Goal: Information Seeking & Learning: Learn about a topic

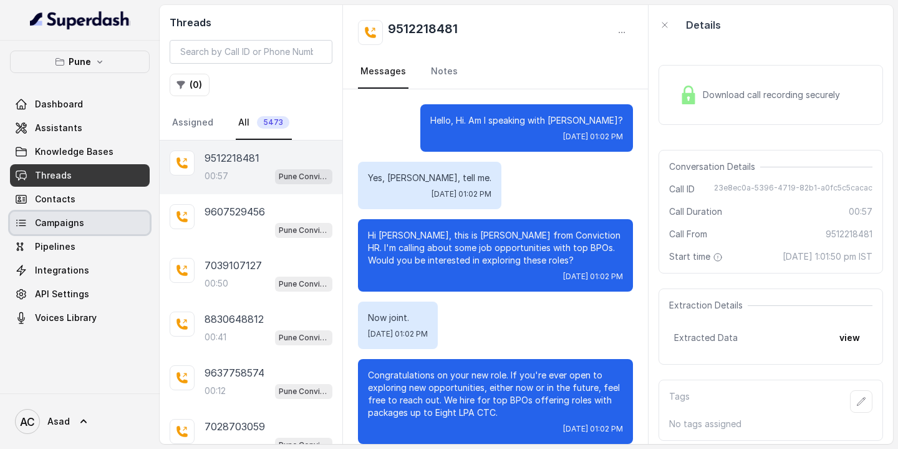
click at [76, 216] on span "Campaigns" at bounding box center [59, 222] width 49 height 12
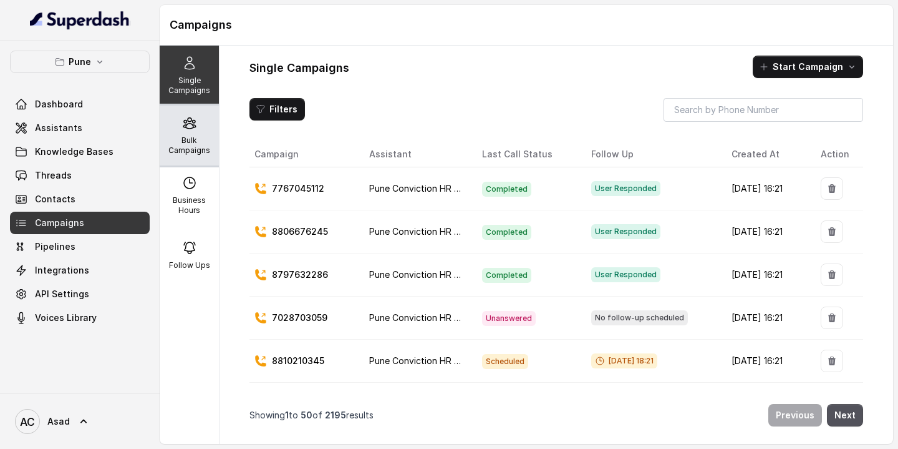
click at [180, 137] on p "Bulk Campaigns" at bounding box center [189, 145] width 49 height 20
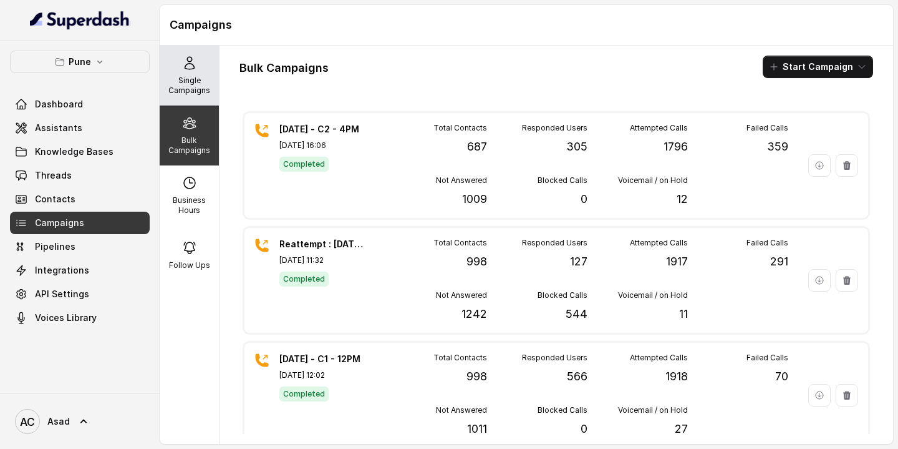
click at [187, 79] on p "Single Campaigns" at bounding box center [189, 85] width 49 height 20
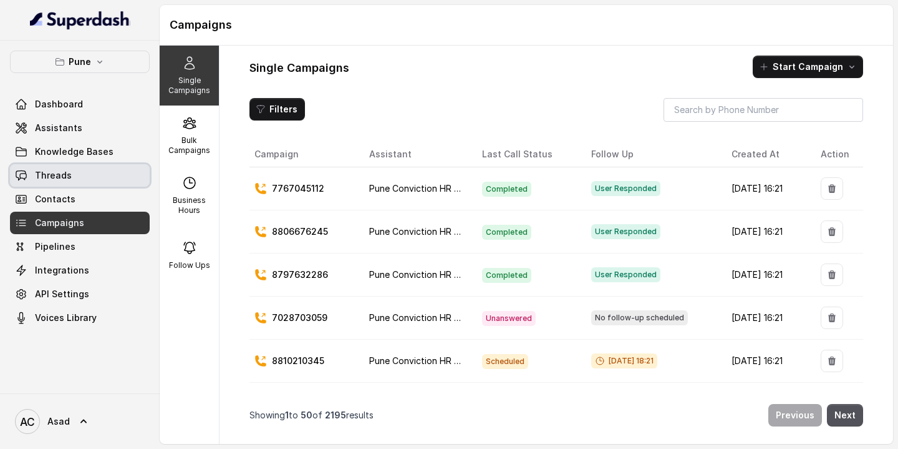
click at [51, 180] on span "Threads" at bounding box center [53, 175] width 37 height 12
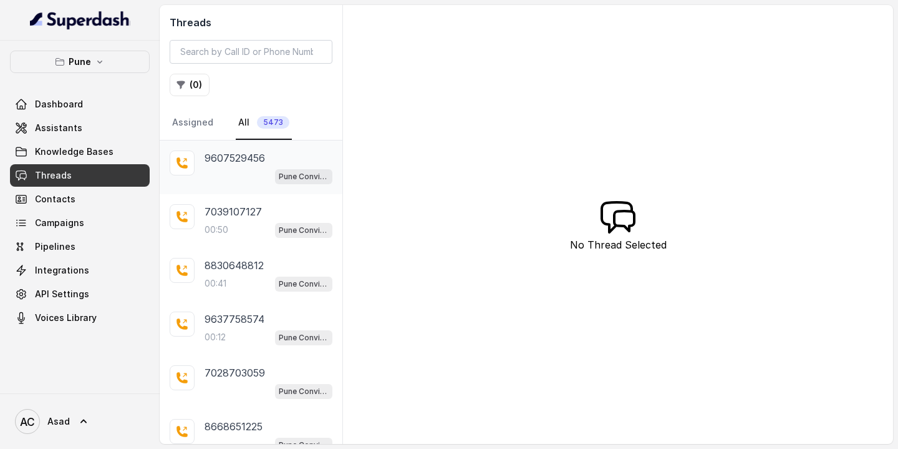
click at [235, 169] on div "Pune Conviction HR Outbound Assistant" at bounding box center [269, 176] width 128 height 16
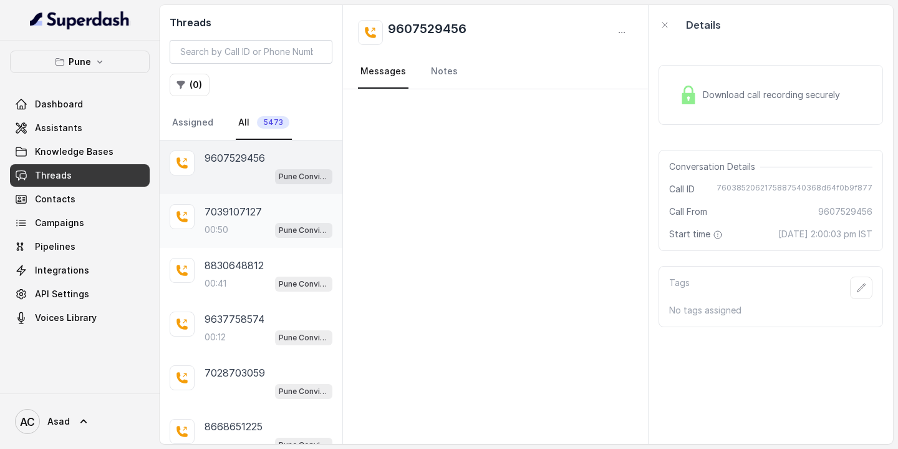
click at [232, 217] on p "7039107127" at bounding box center [233, 211] width 57 height 15
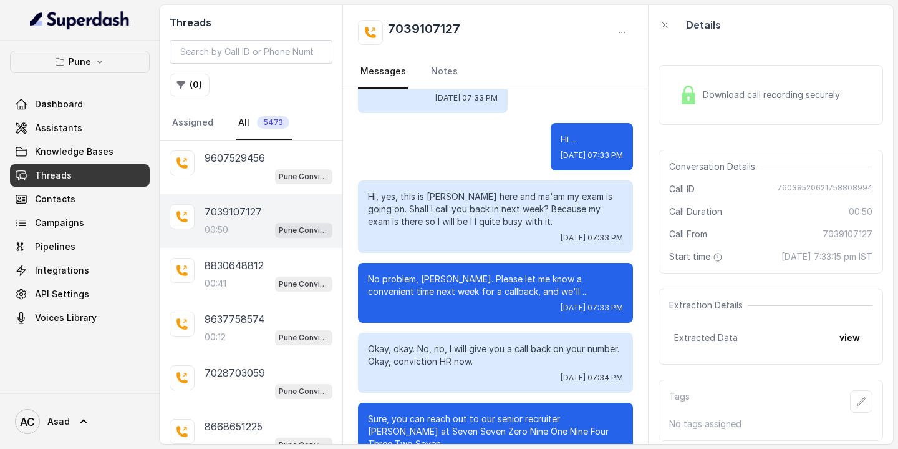
scroll to position [40, 0]
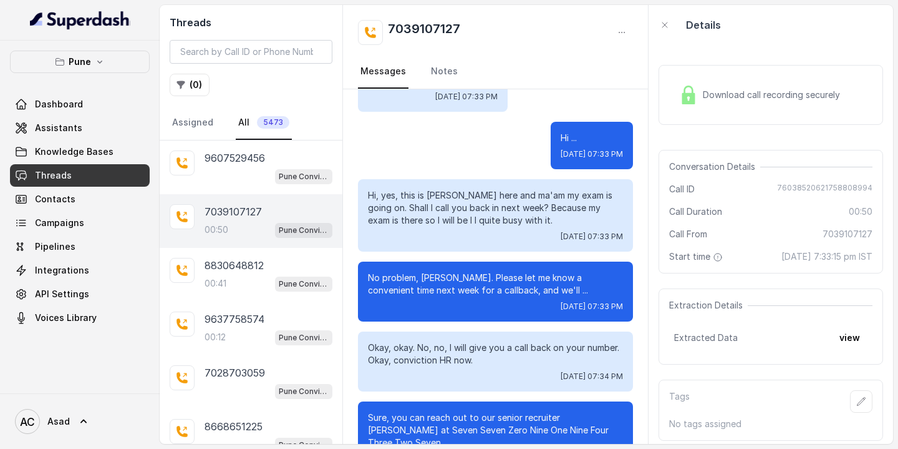
click at [731, 101] on div "Download call recording securely" at bounding box center [759, 94] width 171 height 29
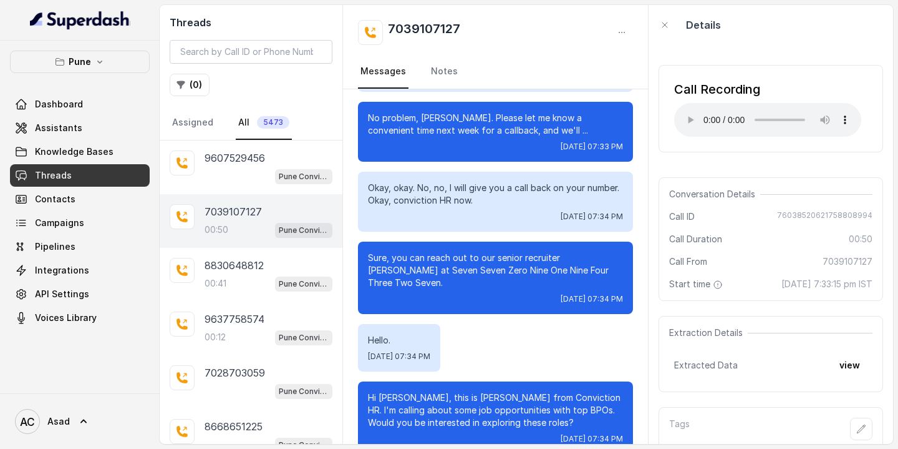
scroll to position [212, 0]
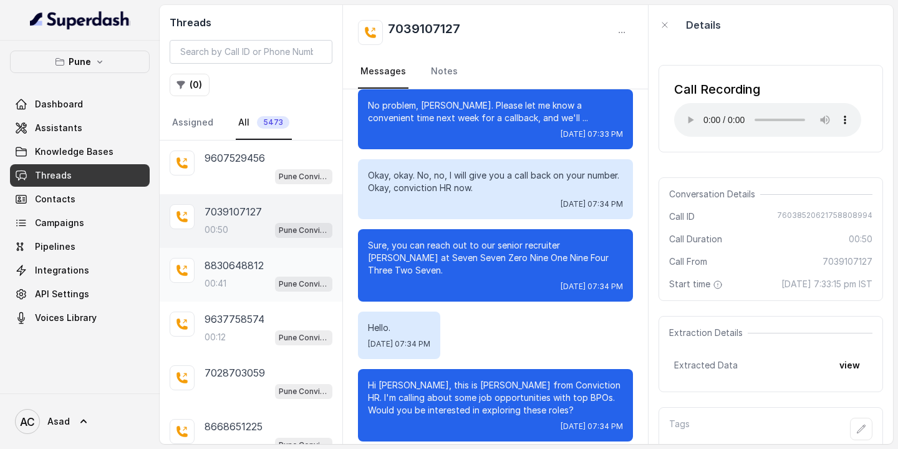
click at [236, 271] on p "8830648812" at bounding box center [234, 265] width 59 height 15
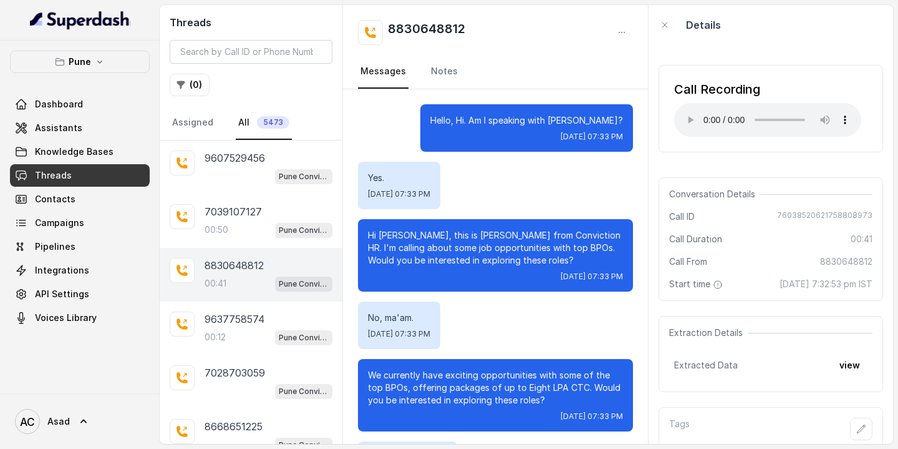
scroll to position [130, 0]
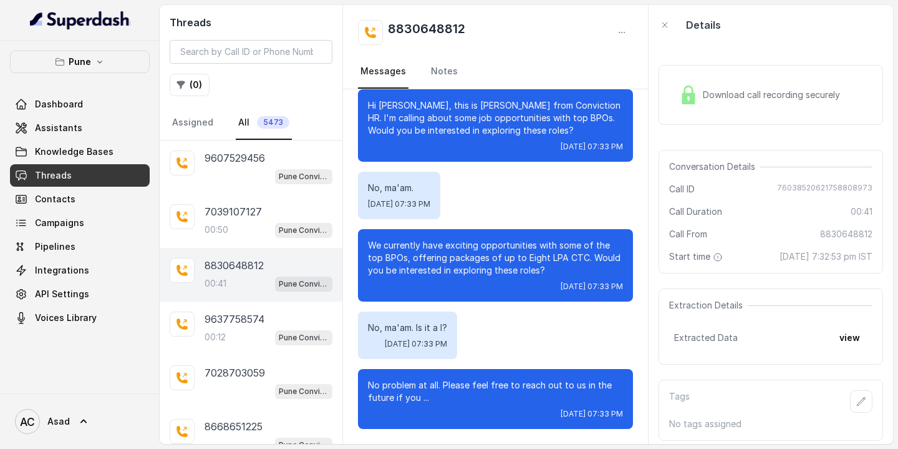
click at [732, 107] on div "Download call recording securely" at bounding box center [759, 94] width 171 height 29
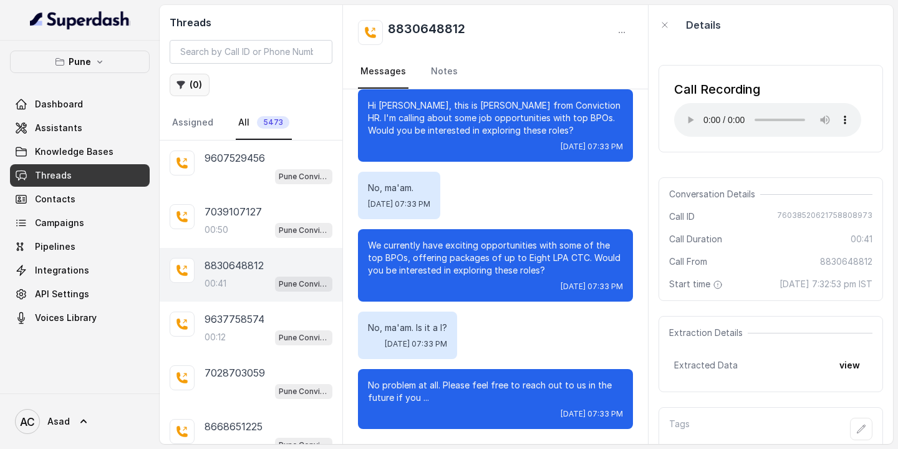
click at [192, 82] on button "( 0 )" at bounding box center [190, 85] width 40 height 22
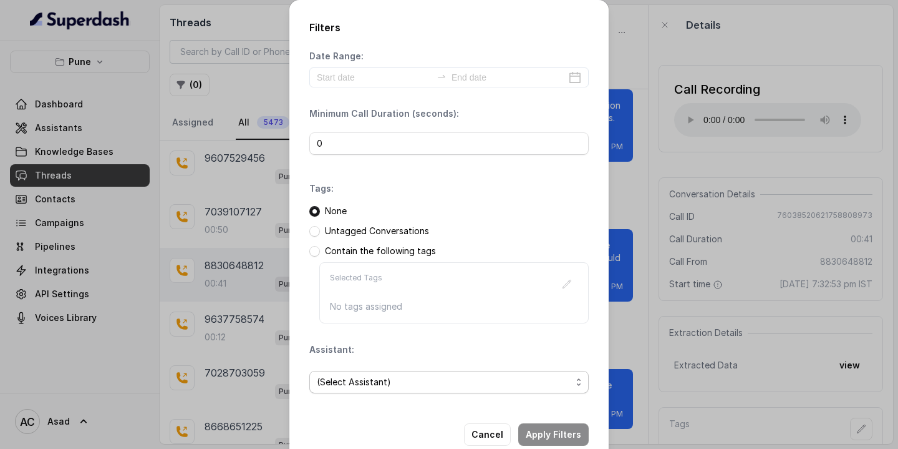
click at [376, 381] on span "(Select Assistant)" at bounding box center [444, 381] width 255 height 15
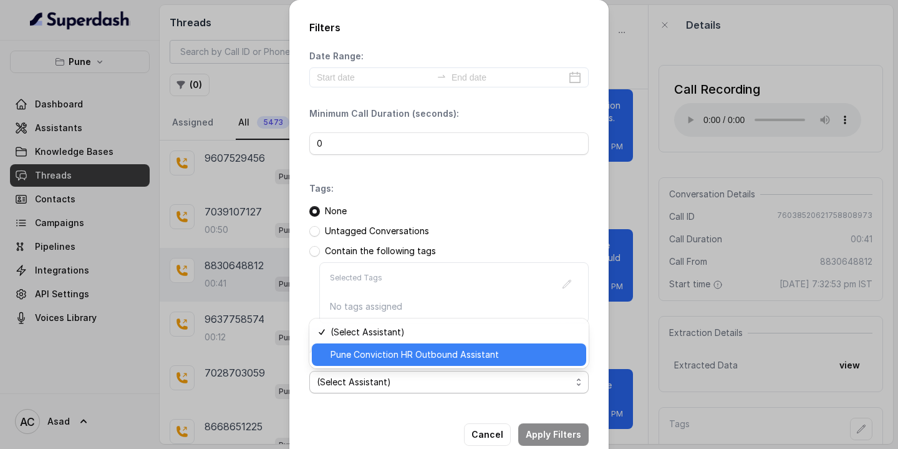
click at [366, 357] on span "Pune Conviction HR Outbound Assistant" at bounding box center [455, 354] width 248 height 15
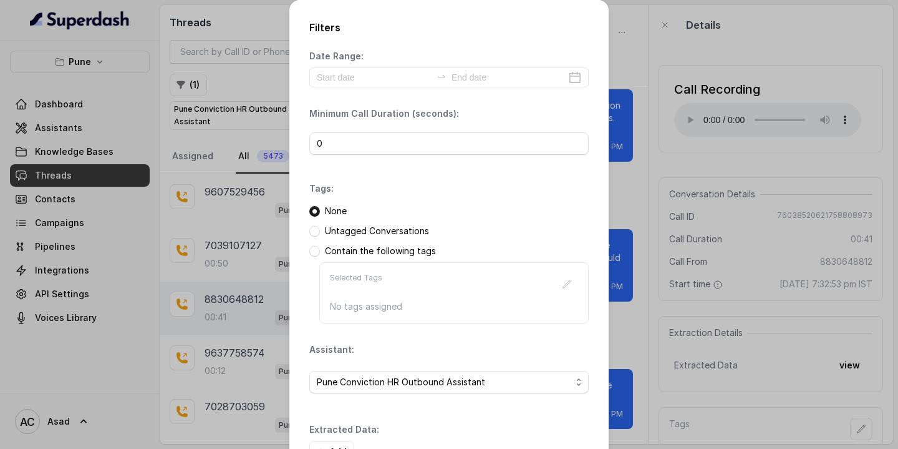
scroll to position [87, 0]
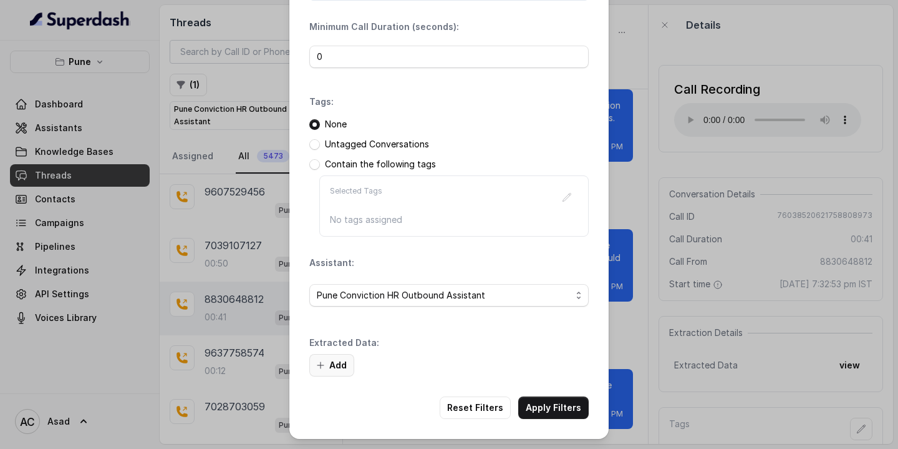
click at [330, 365] on button "Add" at bounding box center [331, 365] width 45 height 22
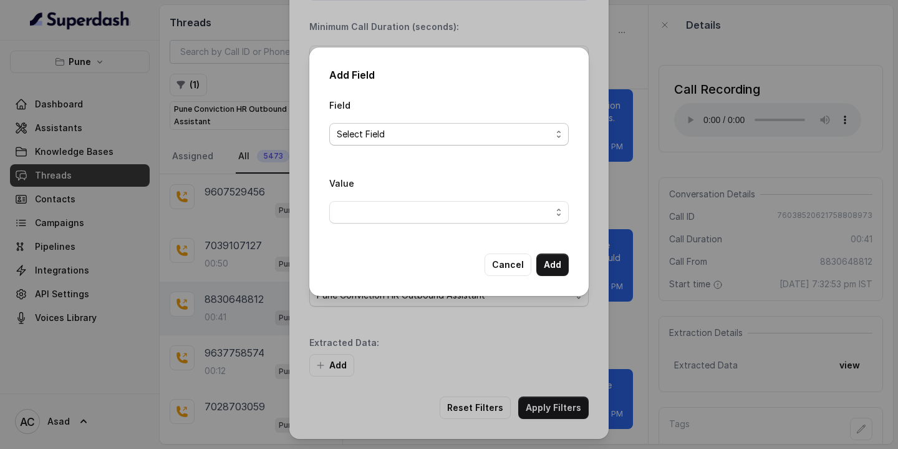
click at [376, 130] on span "Select Field" at bounding box center [444, 134] width 215 height 15
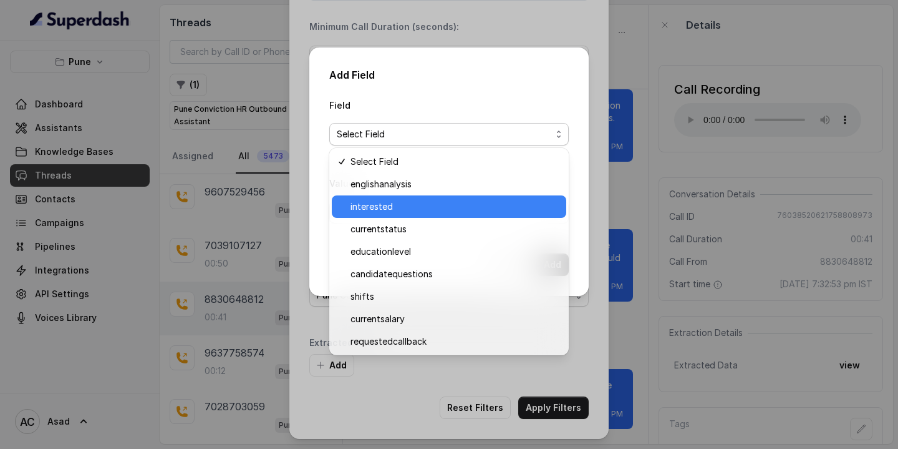
click at [381, 206] on span "interested" at bounding box center [455, 206] width 208 height 15
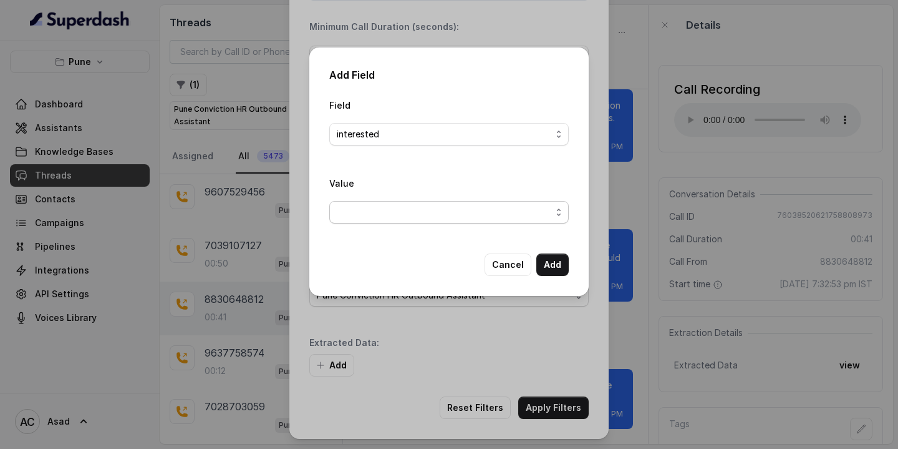
click at [381, 208] on span "button" at bounding box center [449, 212] width 240 height 22
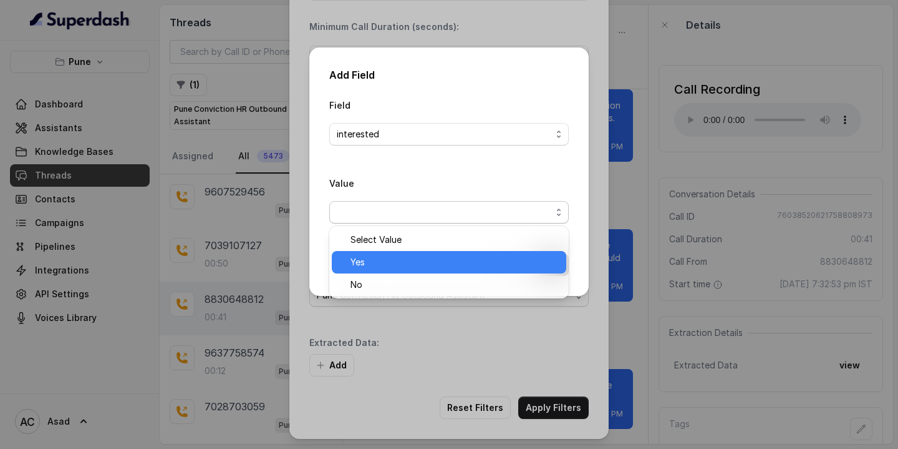
click at [356, 260] on span "Yes" at bounding box center [455, 262] width 208 height 15
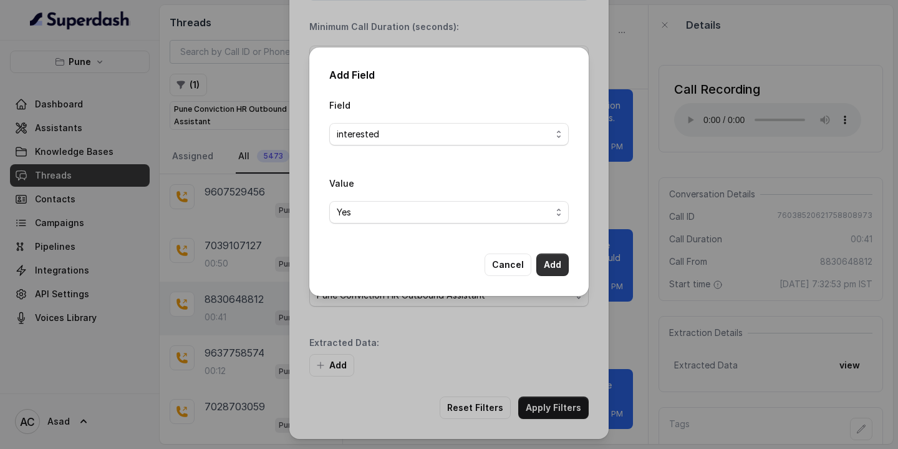
click at [553, 257] on button "Add" at bounding box center [552, 264] width 32 height 22
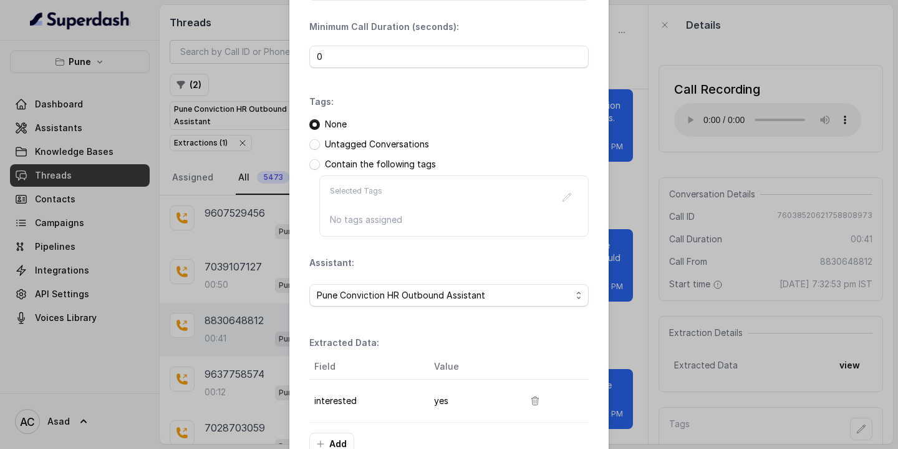
scroll to position [165, 0]
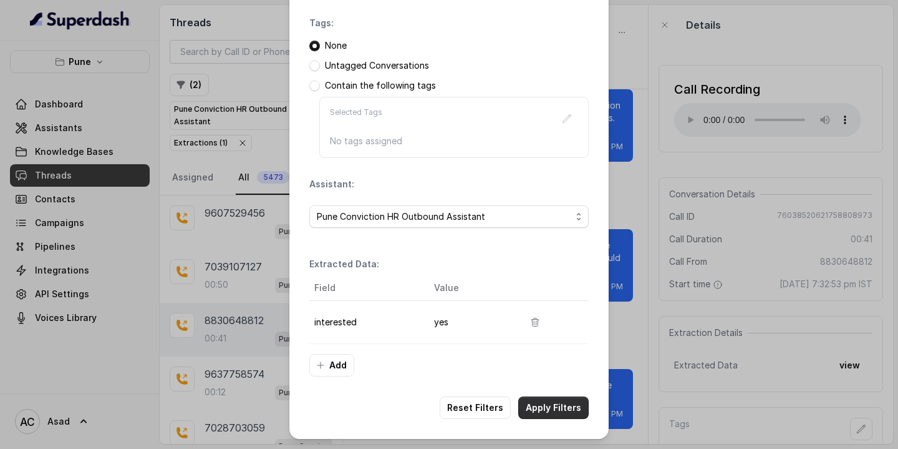
click at [573, 408] on button "Apply Filters" at bounding box center [553, 407] width 70 height 22
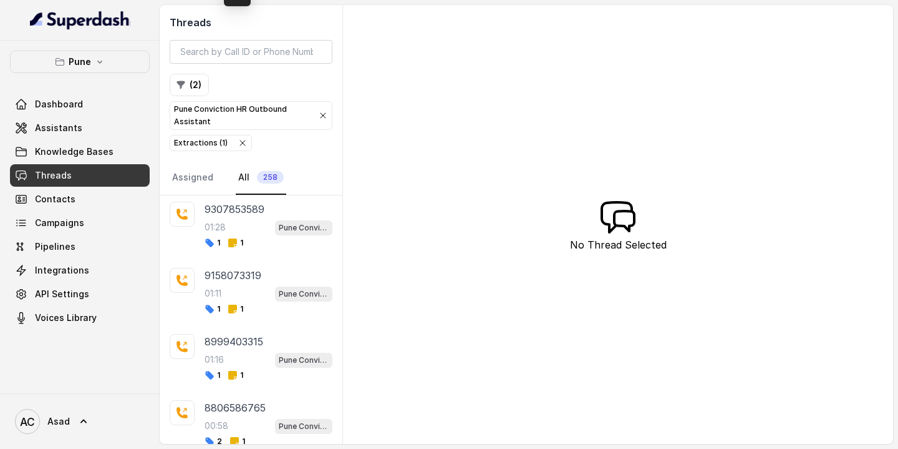
scroll to position [1761, 0]
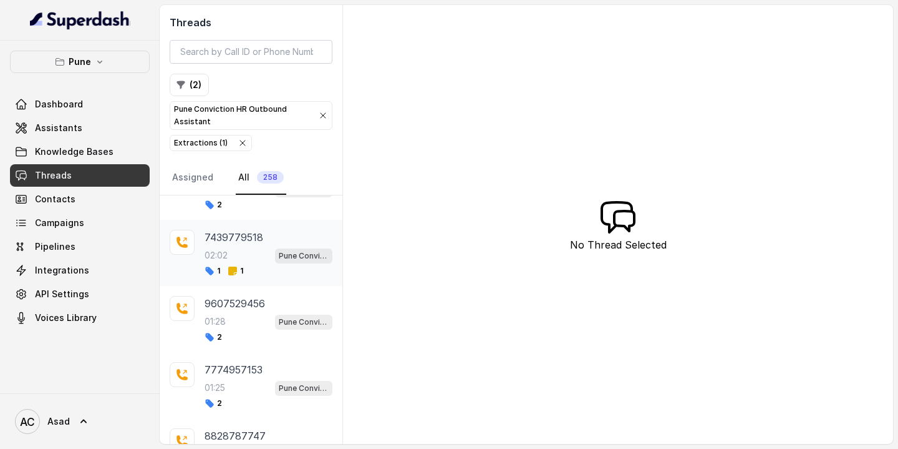
click at [231, 238] on div "7439779518 02:02 Pune Conviction HR Outbound Assistant 1 1" at bounding box center [269, 253] width 128 height 46
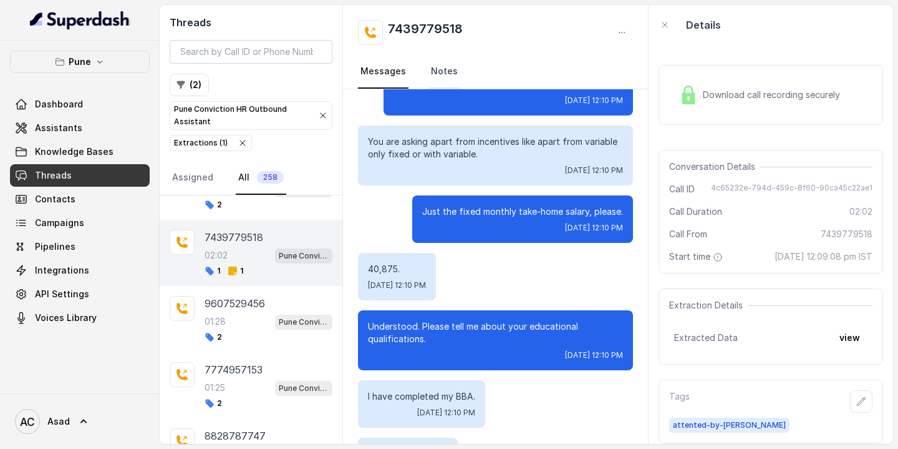
scroll to position [329, 0]
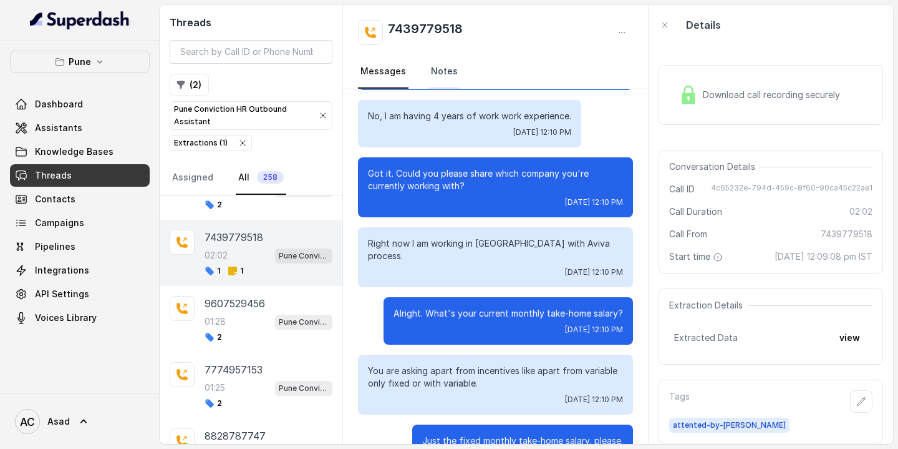
click at [443, 69] on link "Notes" at bounding box center [445, 72] width 32 height 34
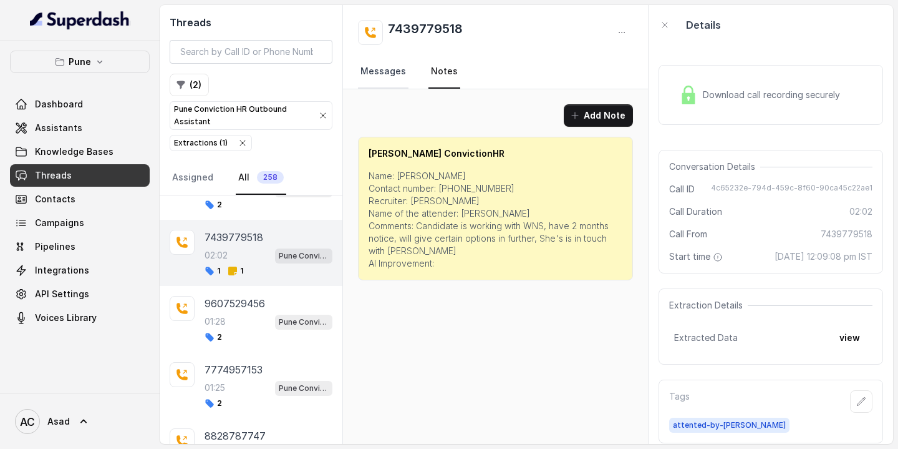
click at [380, 64] on link "Messages" at bounding box center [383, 72] width 51 height 34
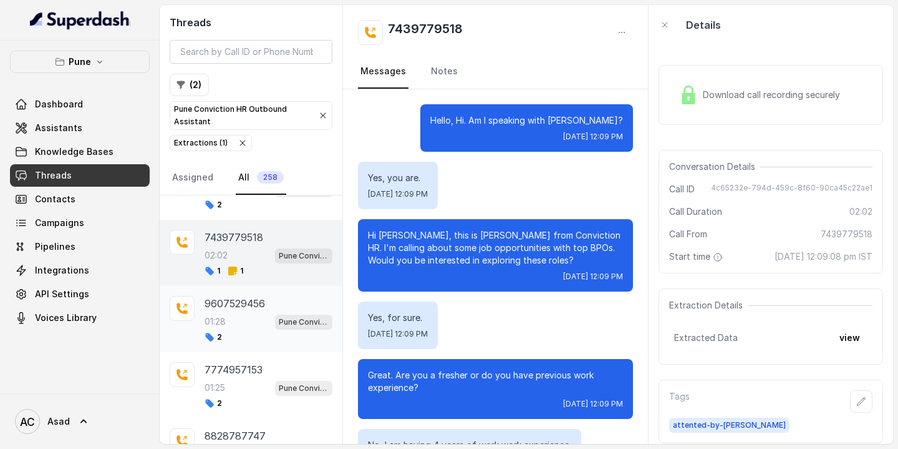
click at [224, 315] on p "01:28" at bounding box center [215, 321] width 21 height 12
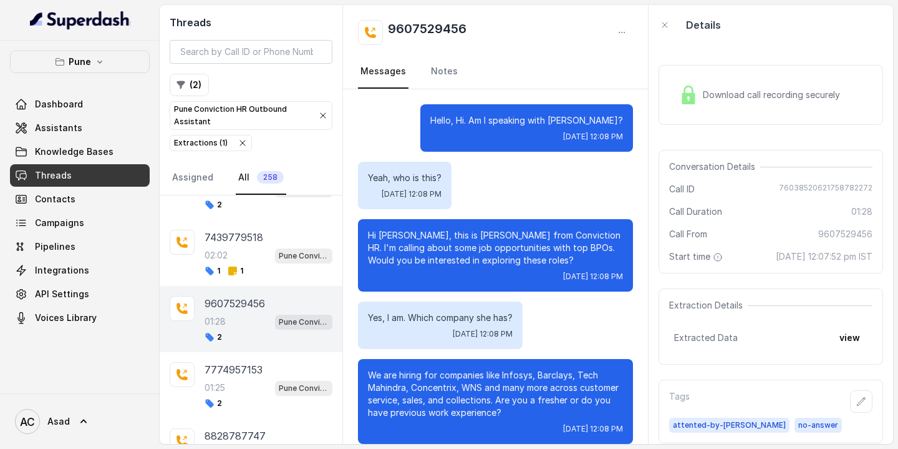
scroll to position [779, 0]
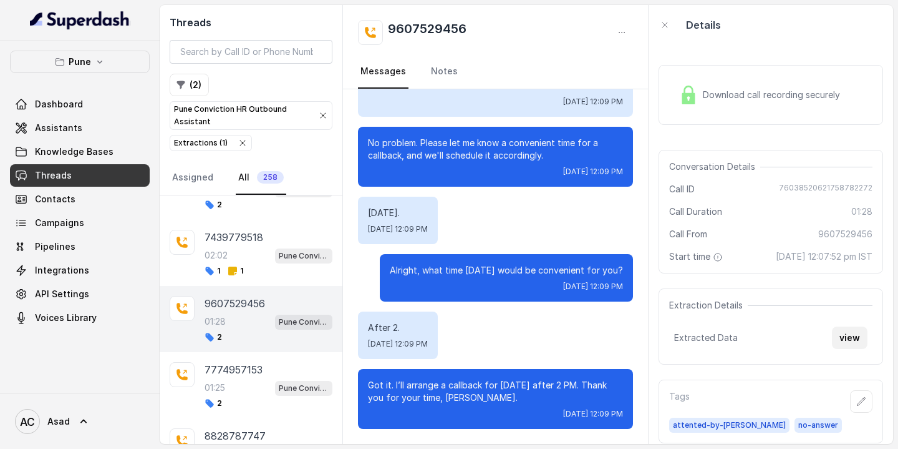
click at [851, 337] on button "view" at bounding box center [850, 337] width 36 height 22
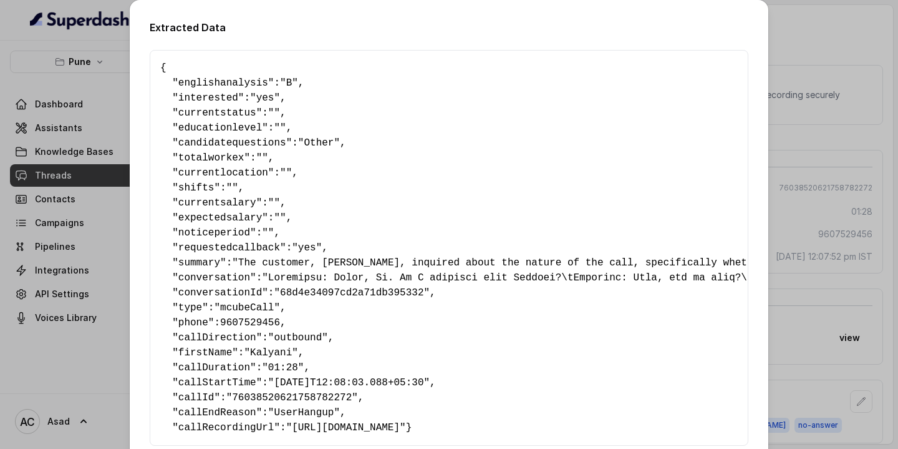
click at [817, 89] on div "Extracted Data { " englishanalysis ": "B" , " interested ": "yes" , " currentst…" at bounding box center [449, 224] width 898 height 449
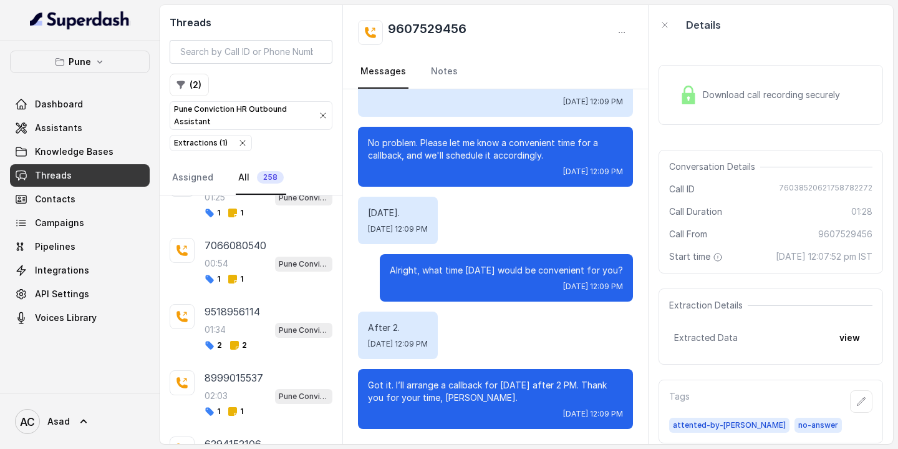
scroll to position [759, 0]
click at [695, 97] on img at bounding box center [688, 94] width 19 height 19
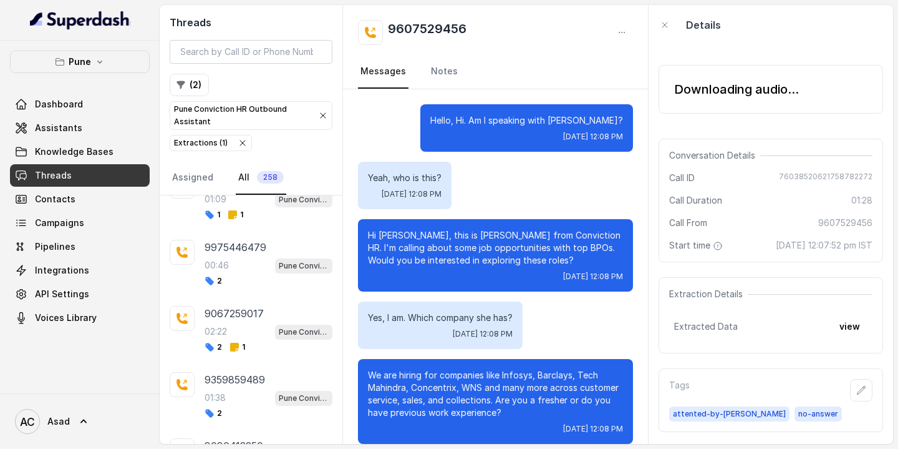
scroll to position [779, 0]
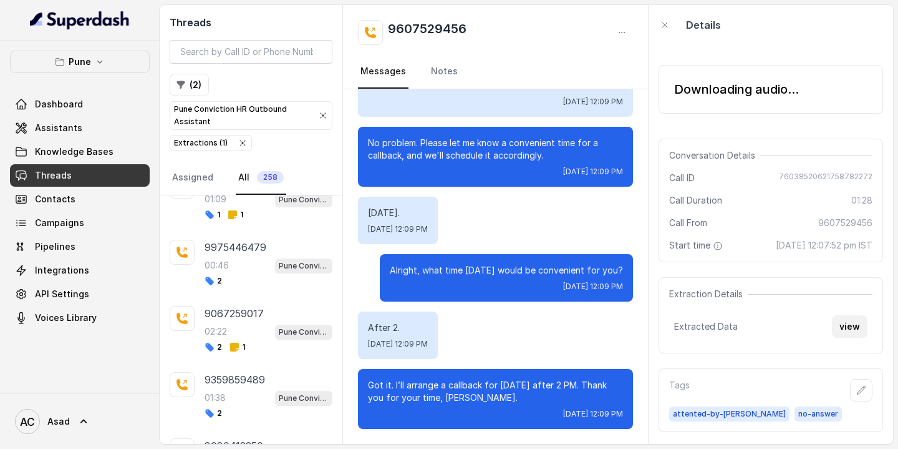
click at [848, 324] on button "view" at bounding box center [850, 326] width 36 height 22
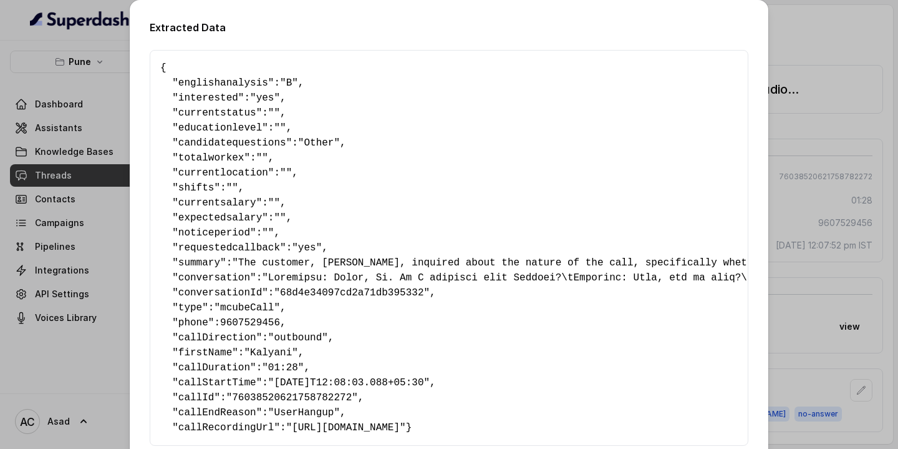
click at [105, 69] on div "Extracted Data { " englishanalysis ": "B" , " interested ": "yes" , " currentst…" at bounding box center [449, 224] width 898 height 449
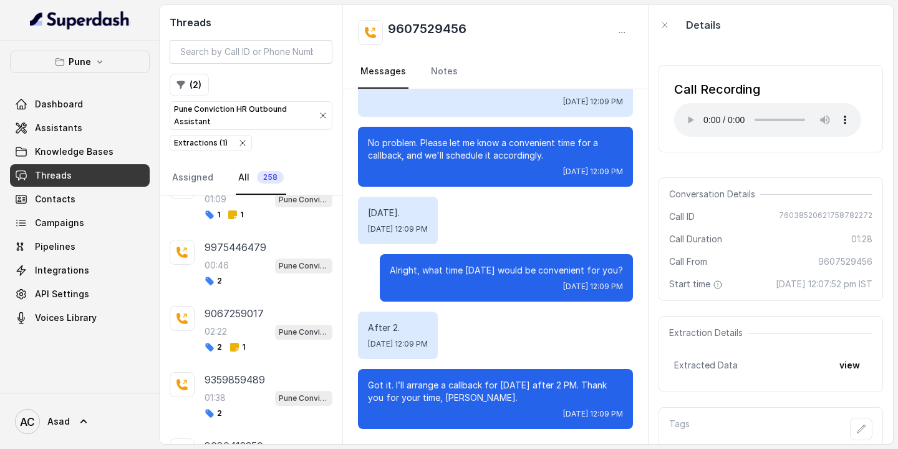
click at [434, 21] on h2 "9607529456" at bounding box center [427, 32] width 79 height 25
copy h2 "9607529456"
click at [226, 49] on input "search" at bounding box center [251, 52] width 163 height 24
paste input "9607529456"
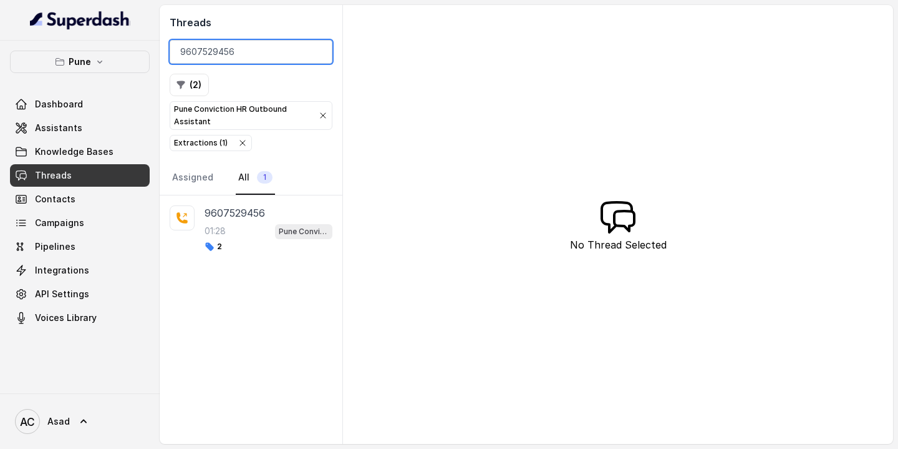
type input "9607529456"
click at [243, 144] on icon "button" at bounding box center [243, 143] width 10 height 10
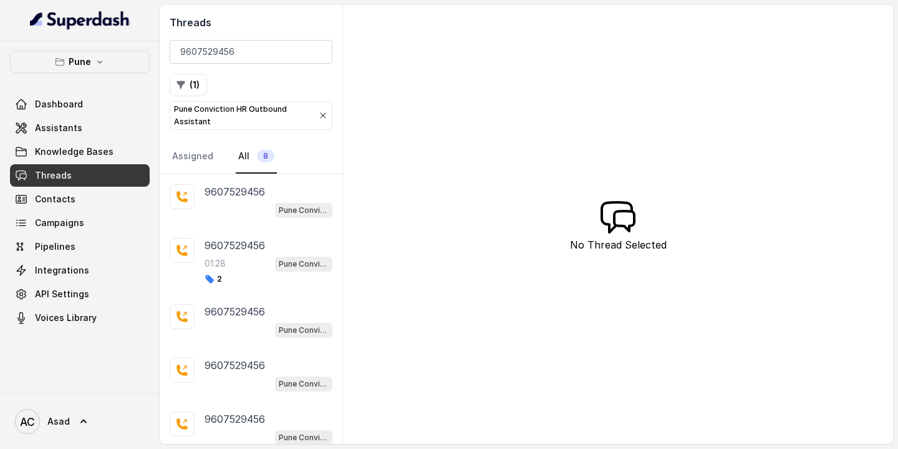
click at [325, 118] on icon "button" at bounding box center [323, 115] width 10 height 10
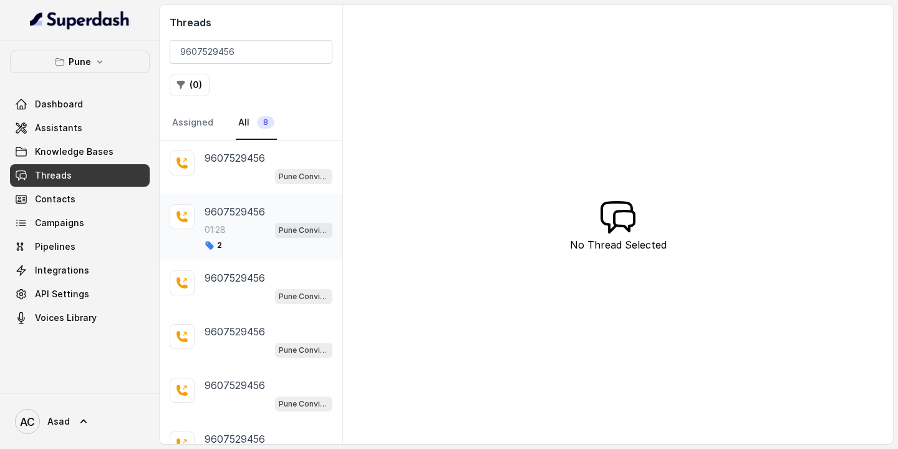
click at [223, 233] on p "01:28" at bounding box center [215, 229] width 21 height 12
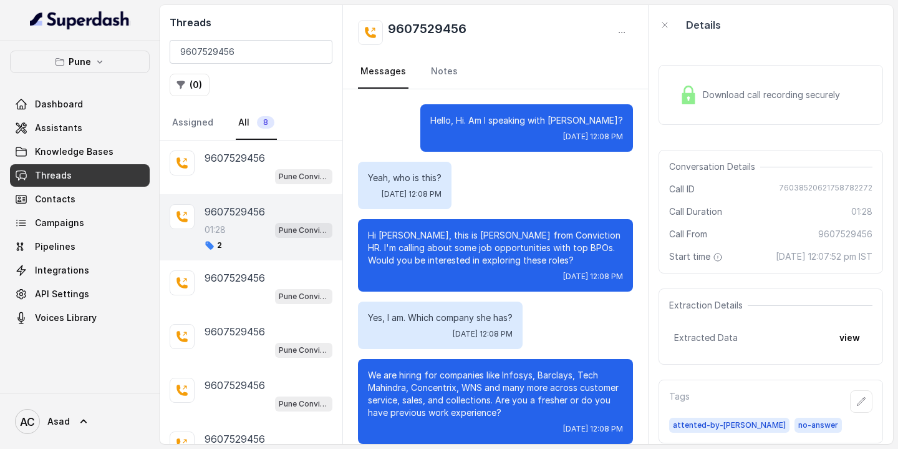
scroll to position [779, 0]
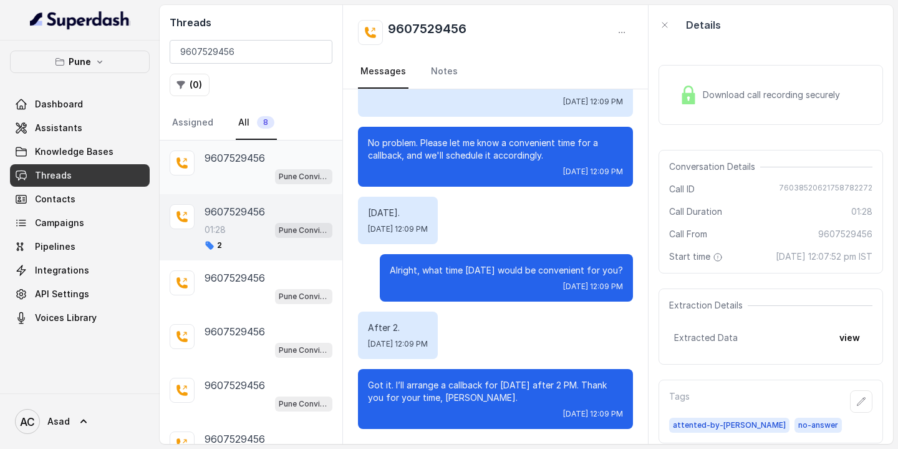
click at [231, 167] on div "9607529456 Pune Conviction HR Outbound Assistant" at bounding box center [269, 167] width 128 height 34
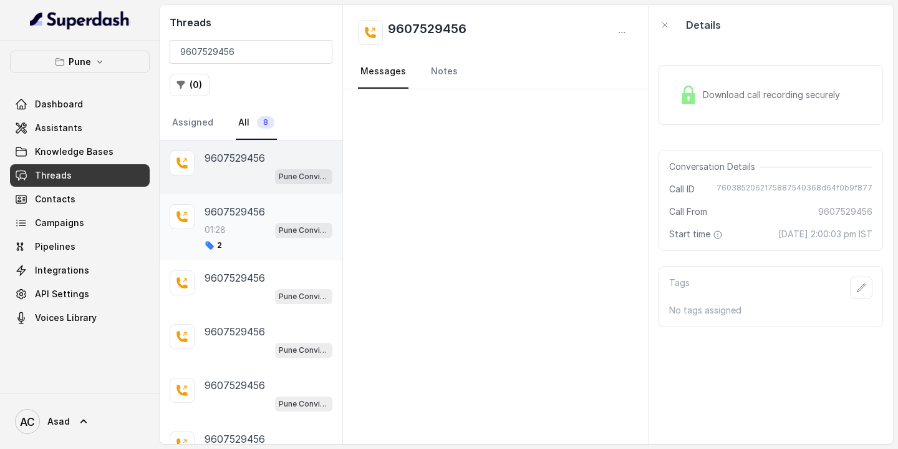
click at [195, 221] on div "9607529456 01:28 Pune Conviction HR Outbound Assistant 2" at bounding box center [251, 227] width 183 height 66
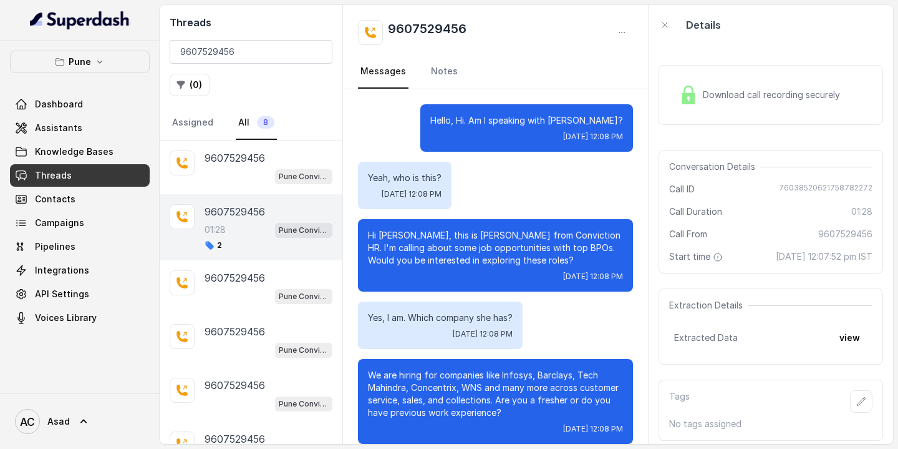
scroll to position [779, 0]
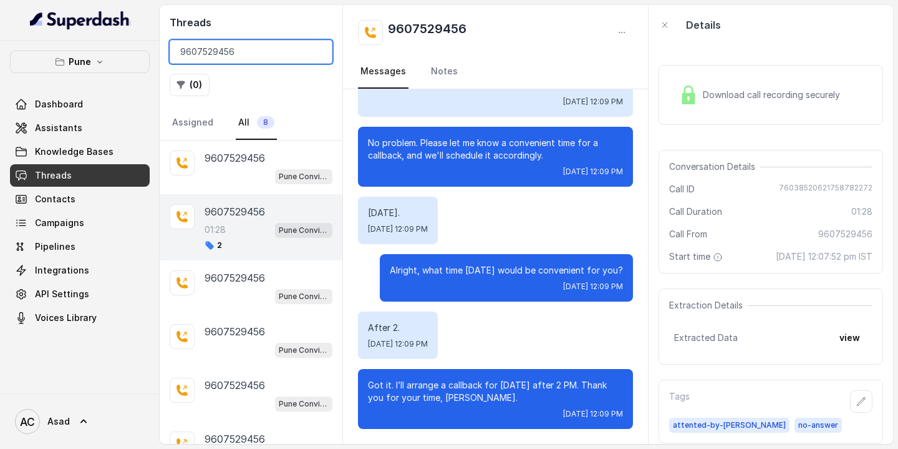
click at [210, 55] on input "9607529456" at bounding box center [251, 52] width 163 height 24
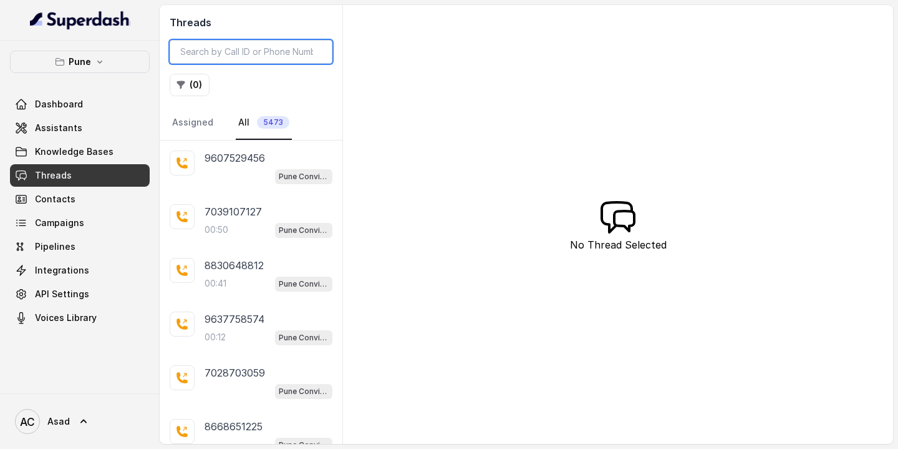
click at [248, 56] on input "search" at bounding box center [251, 52] width 163 height 24
paste input "9881678667"
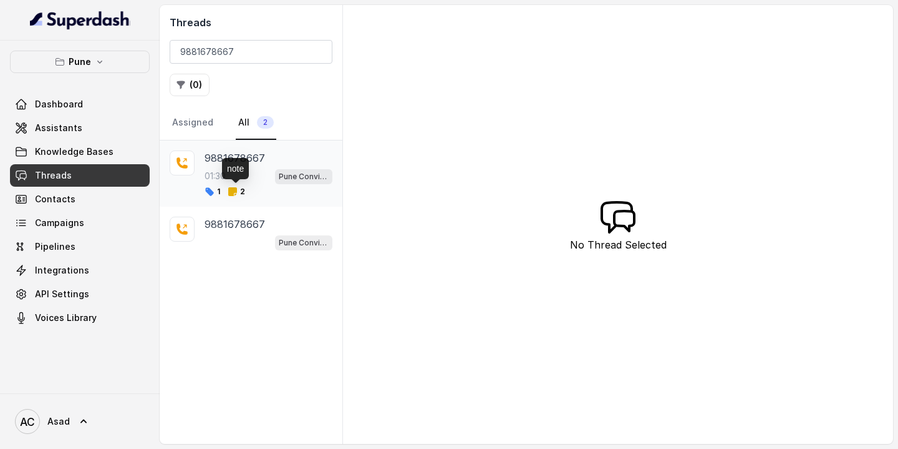
click at [234, 187] on icon at bounding box center [233, 192] width 10 height 10
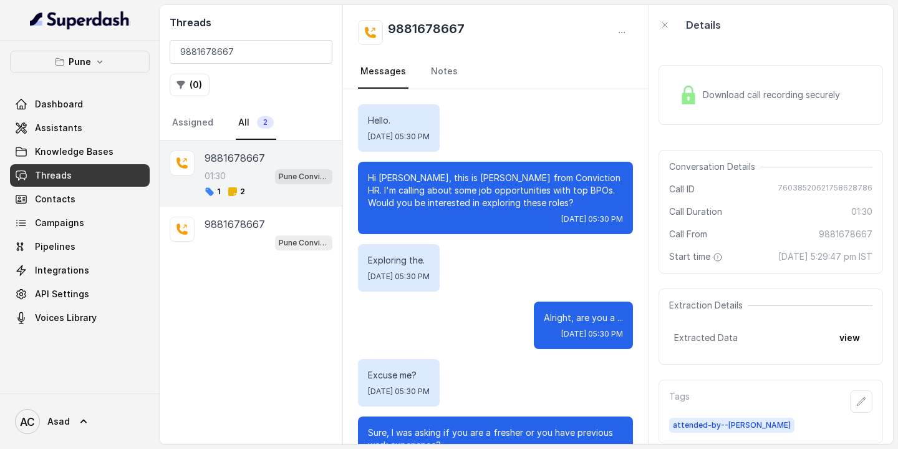
click at [760, 120] on div "Download call recording securely" at bounding box center [771, 95] width 225 height 60
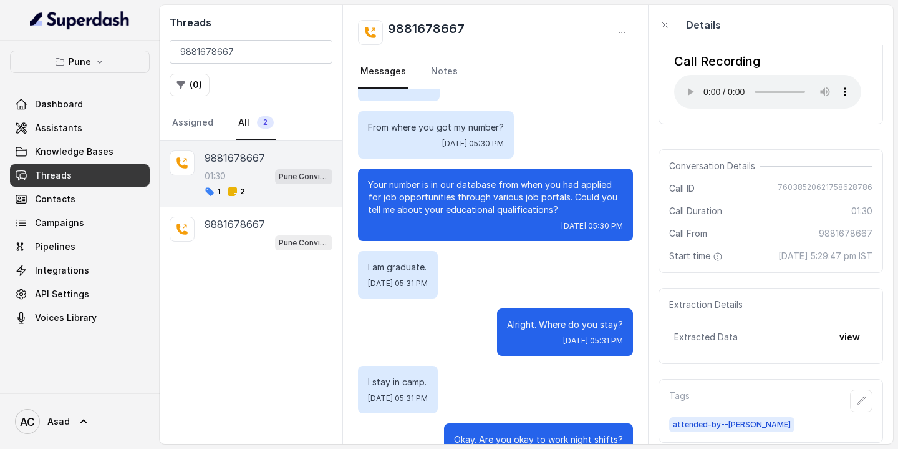
scroll to position [832, 0]
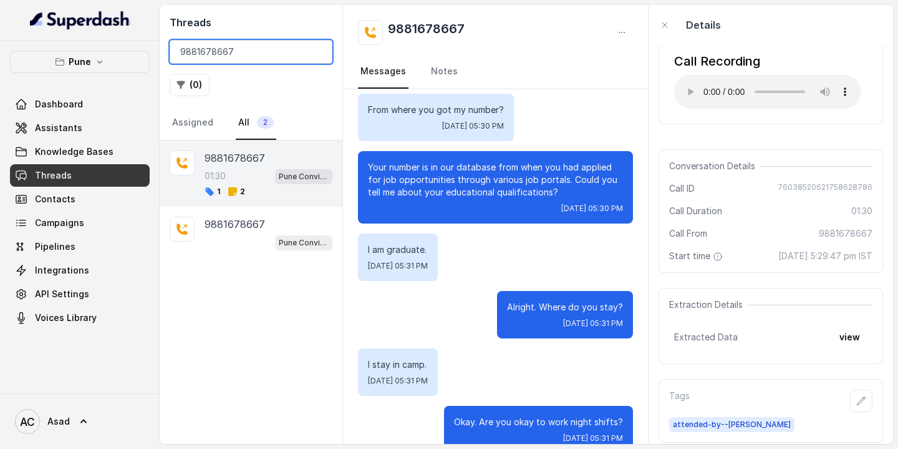
click at [249, 49] on input "9881678667" at bounding box center [251, 52] width 163 height 24
paste input "7292085898"
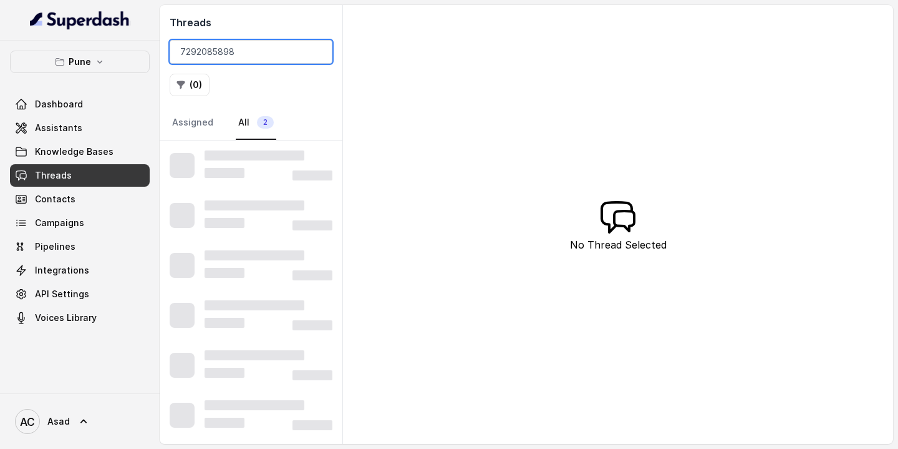
type input "7292085898"
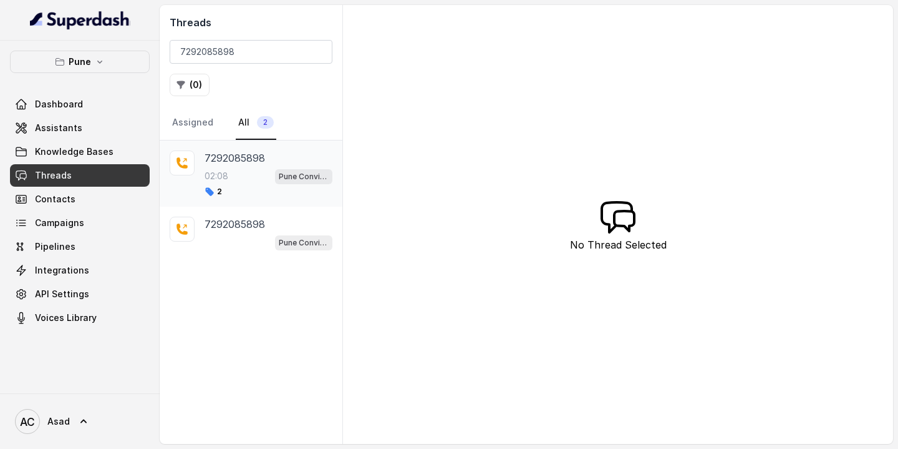
click at [227, 166] on div "7292085898 02:08 Pune Conviction HR Outbound Assistant 2" at bounding box center [269, 173] width 128 height 46
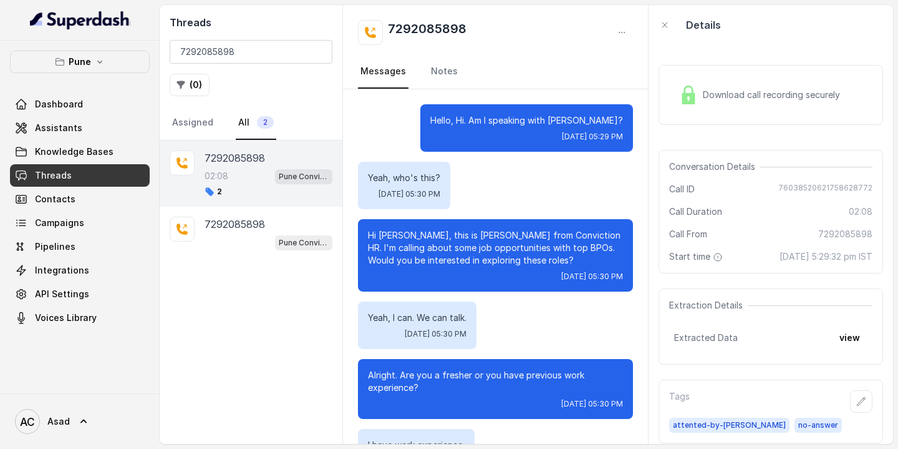
click at [712, 102] on div "Download call recording securely" at bounding box center [759, 94] width 171 height 29
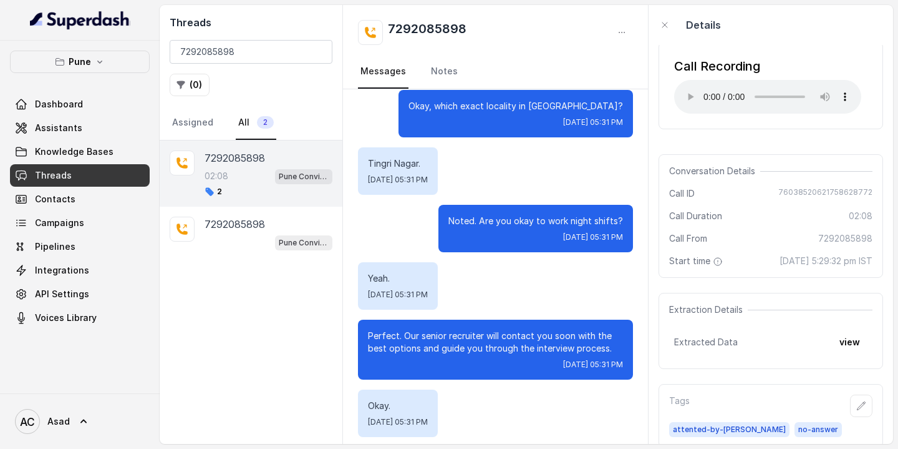
scroll to position [1286, 0]
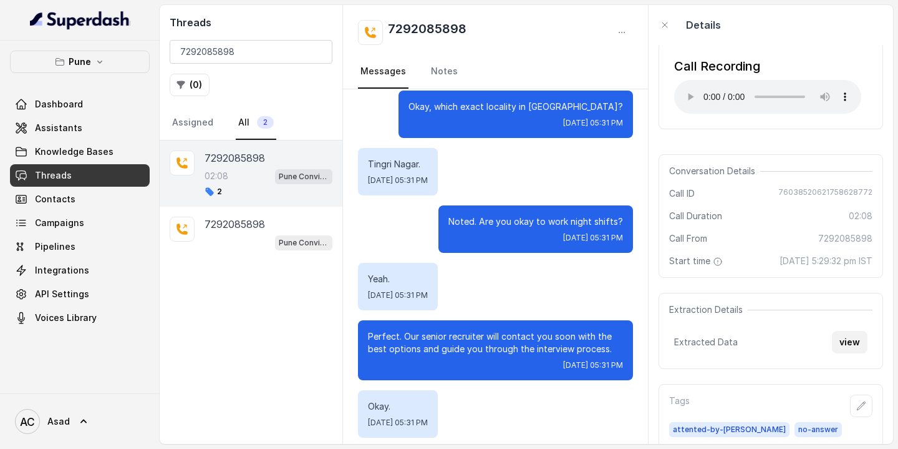
click at [845, 334] on button "view" at bounding box center [850, 342] width 36 height 22
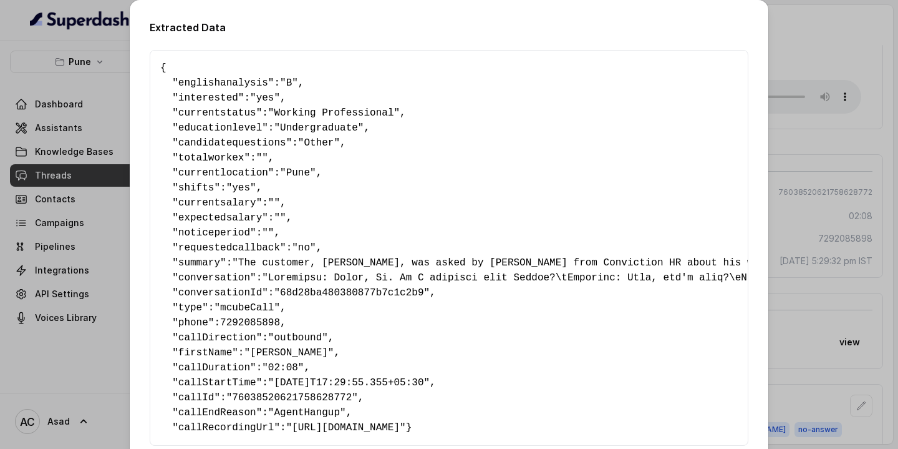
click at [298, 85] on span ""B"" at bounding box center [289, 82] width 18 height 11
click at [302, 127] on span ""Undergraduate"" at bounding box center [319, 127] width 90 height 11
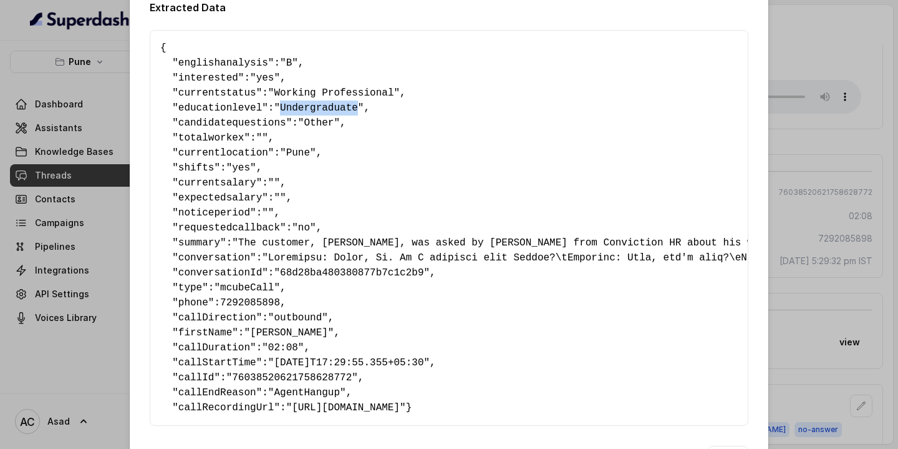
scroll to position [84, 0]
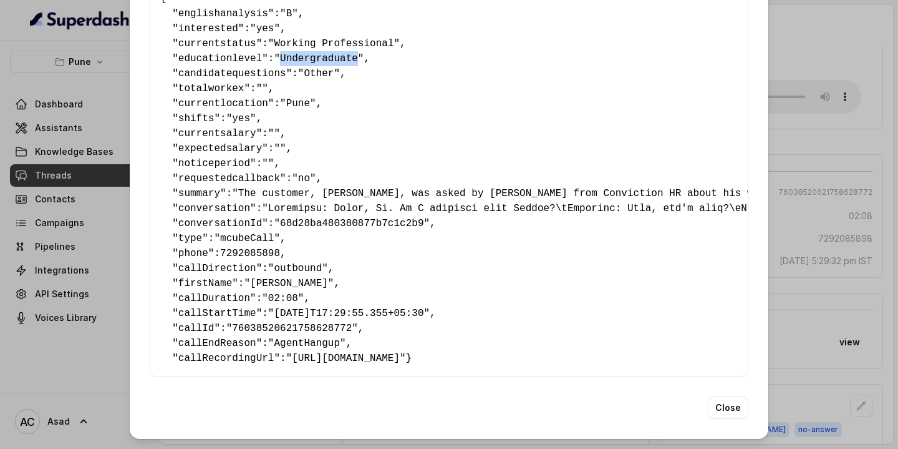
click at [104, 118] on div "Extracted Data { " englishanalysis ": "B" , " interested ": "yes" , " currentst…" at bounding box center [449, 224] width 898 height 449
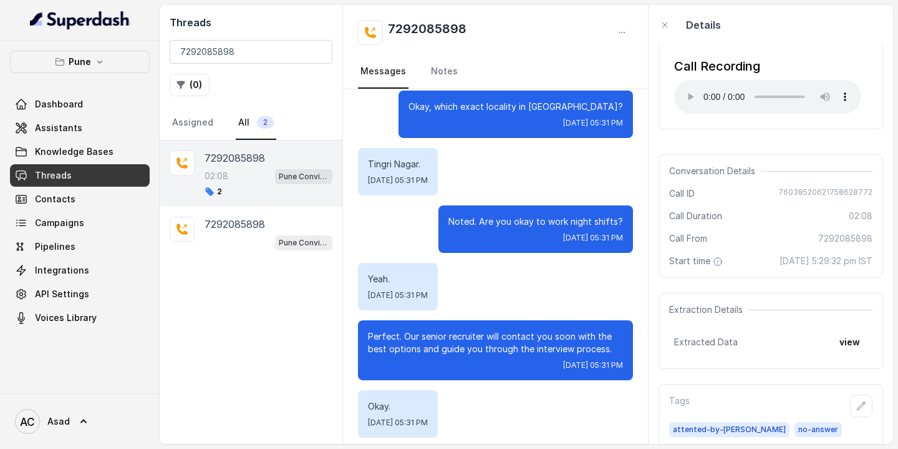
click at [59, 179] on span "Threads" at bounding box center [53, 175] width 37 height 12
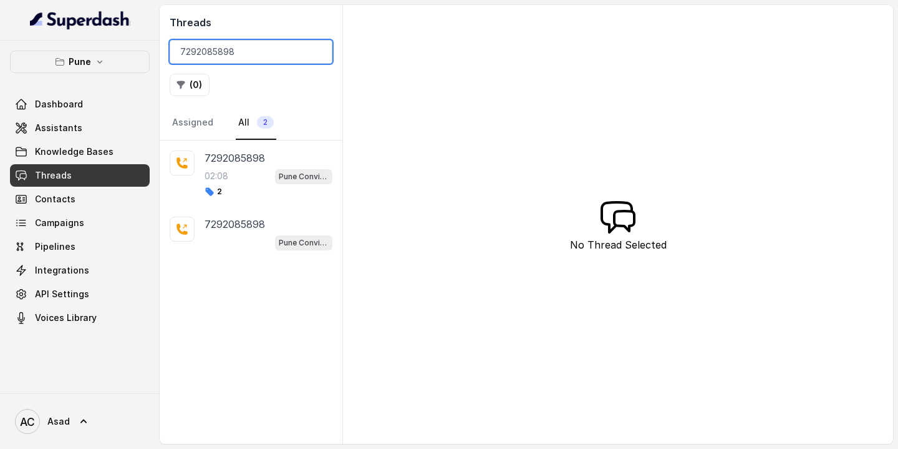
click at [235, 52] on input "7292085898" at bounding box center [251, 52] width 163 height 24
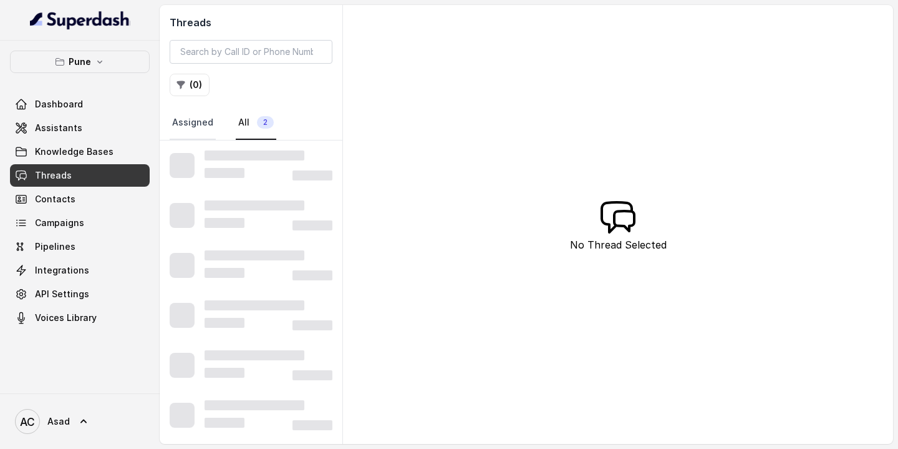
click at [191, 127] on link "Assigned" at bounding box center [193, 123] width 46 height 34
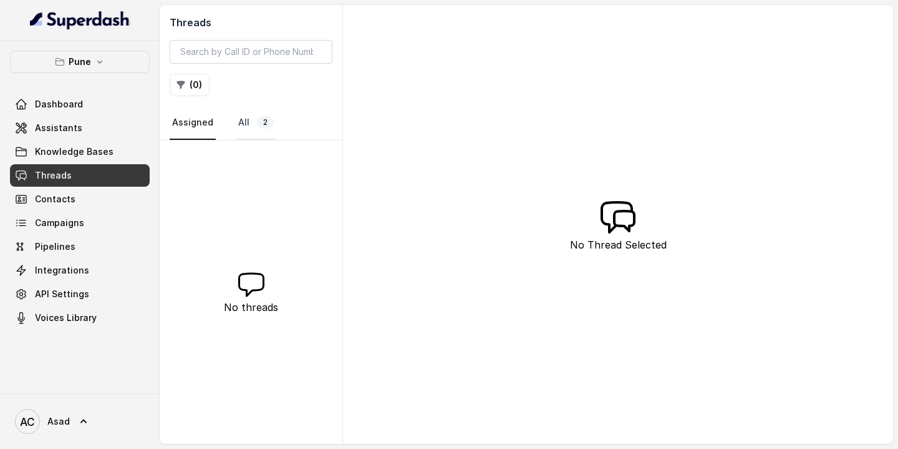
click at [260, 132] on link "All 2" at bounding box center [256, 123] width 41 height 34
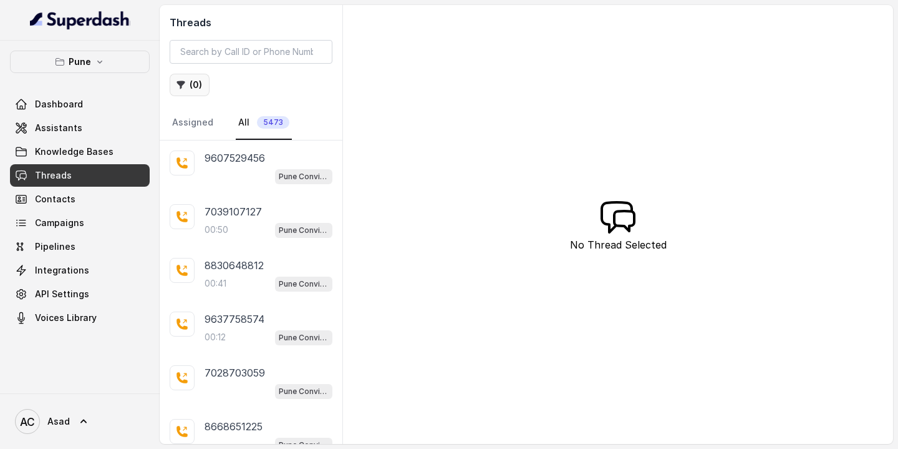
click at [193, 86] on button "( 0 )" at bounding box center [190, 85] width 40 height 22
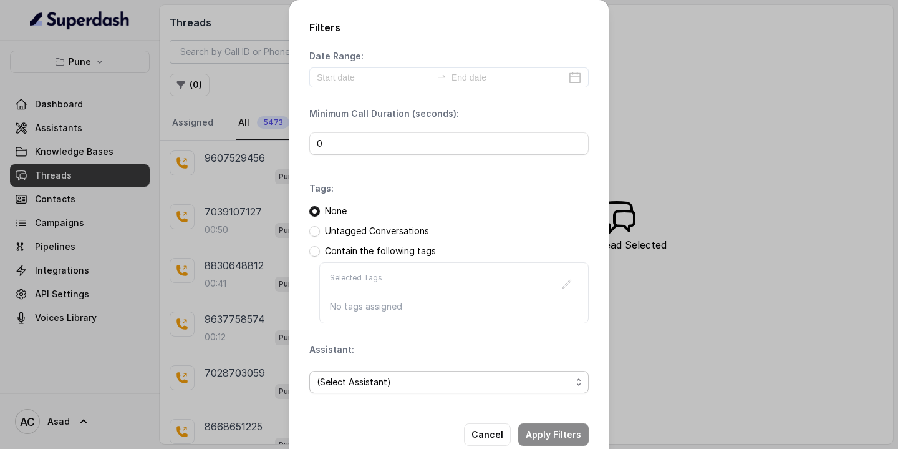
click at [342, 378] on span "(Select Assistant)" at bounding box center [444, 381] width 255 height 15
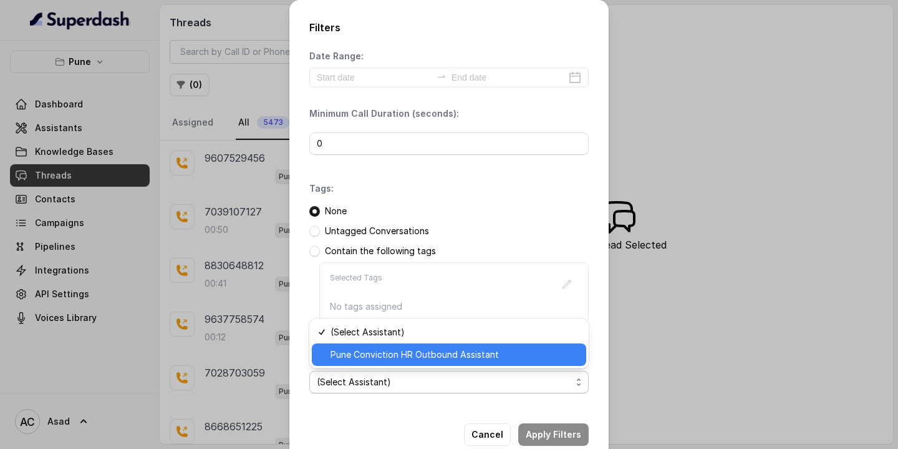
click at [357, 354] on span "Pune Conviction HR Outbound Assistant" at bounding box center [455, 354] width 248 height 15
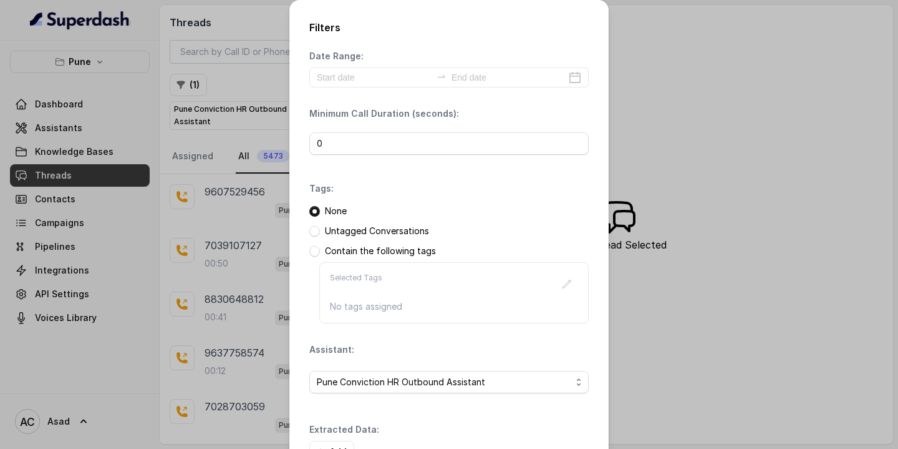
scroll to position [87, 0]
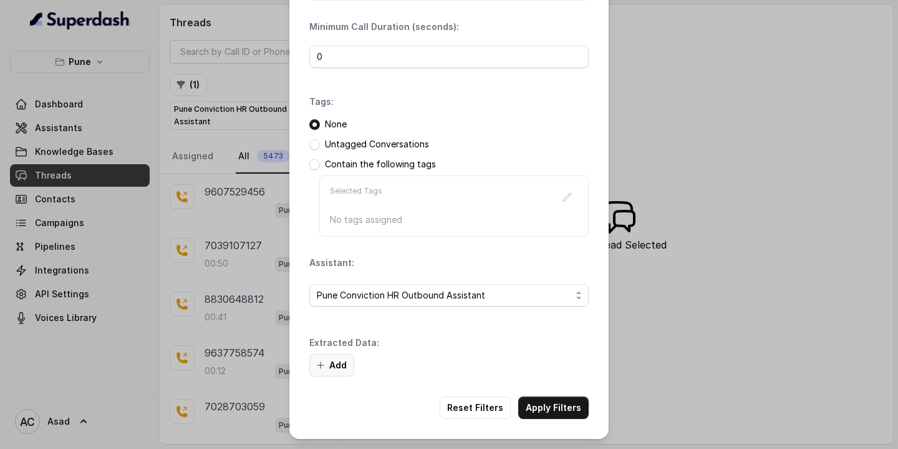
click at [335, 366] on button "Add" at bounding box center [331, 365] width 45 height 22
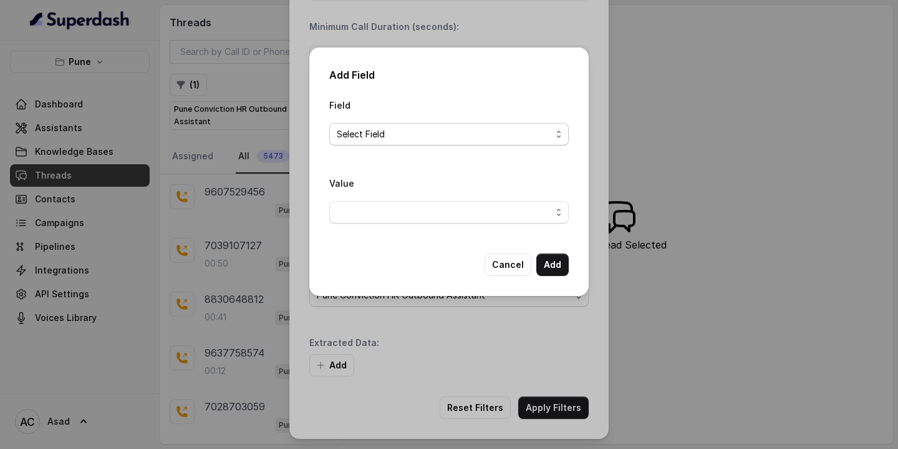
click at [412, 133] on span "Select Field" at bounding box center [444, 134] width 215 height 15
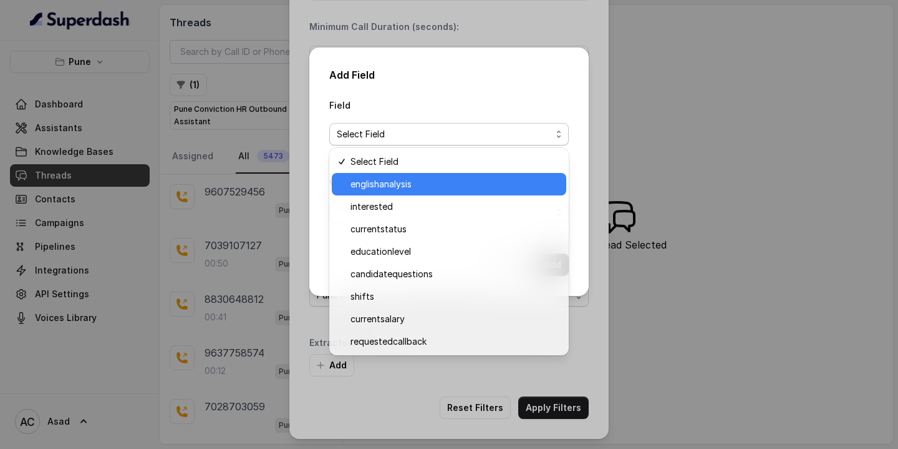
click at [382, 187] on span "englishanalysis" at bounding box center [455, 184] width 208 height 15
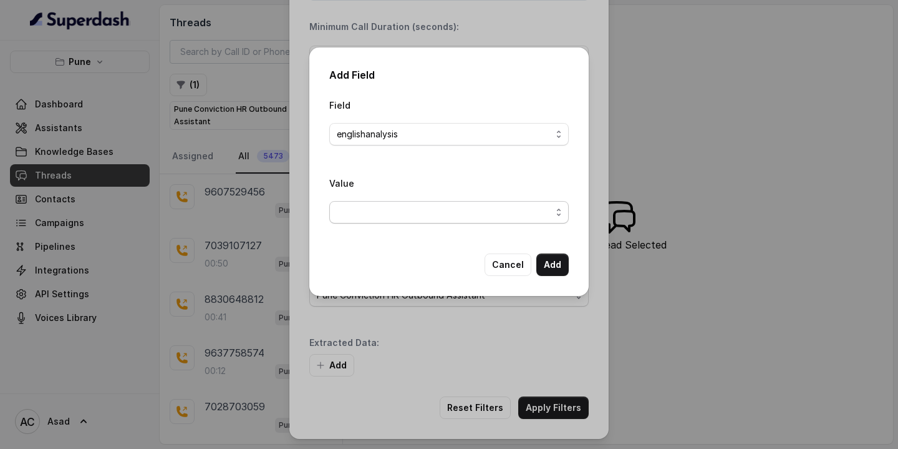
click at [368, 212] on span "button" at bounding box center [449, 212] width 240 height 22
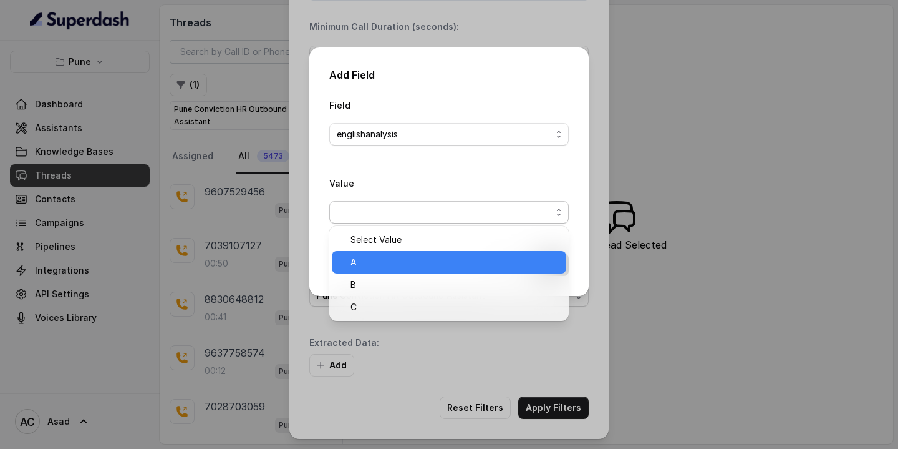
click at [348, 260] on div "A" at bounding box center [449, 262] width 235 height 22
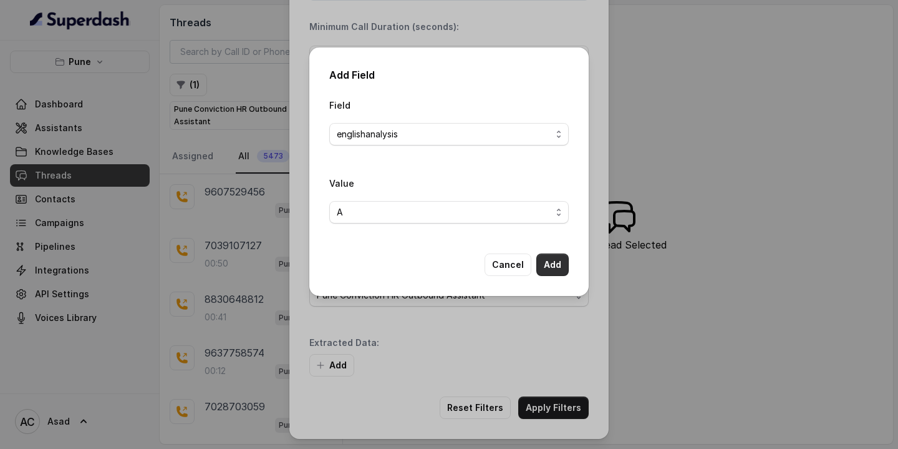
click at [550, 263] on button "Add" at bounding box center [552, 264] width 32 height 22
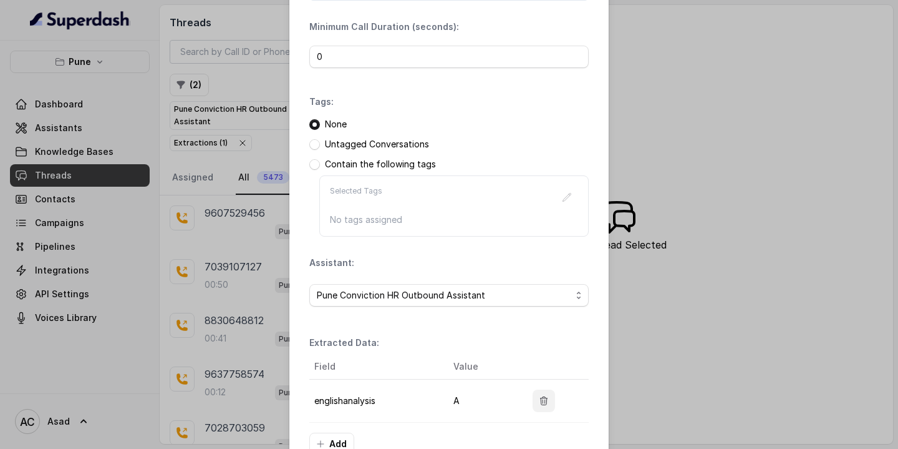
scroll to position [165, 0]
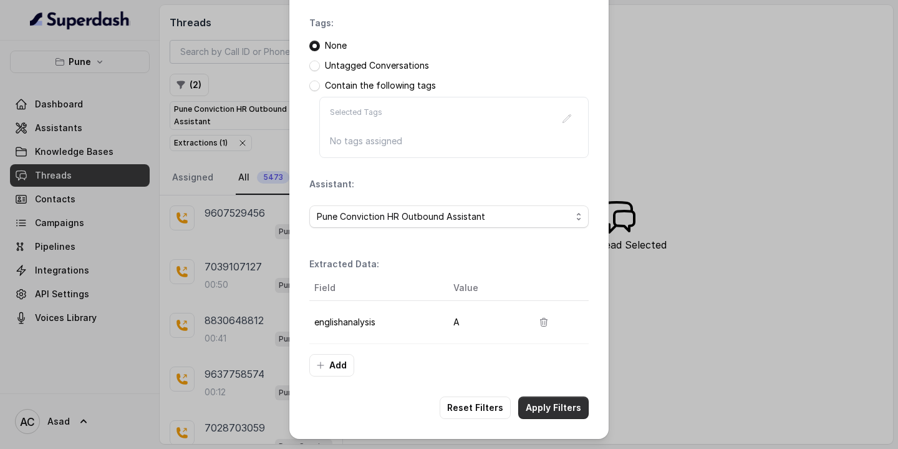
click at [546, 401] on button "Apply Filters" at bounding box center [553, 407] width 70 height 22
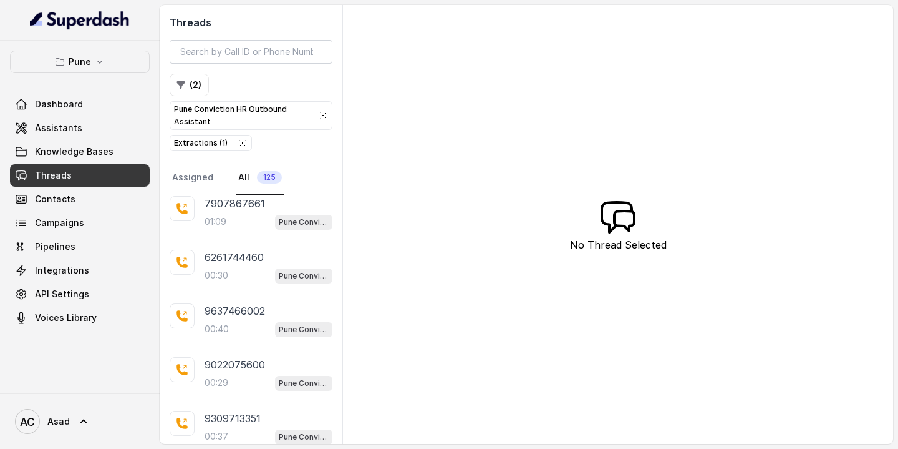
scroll to position [1177, 0]
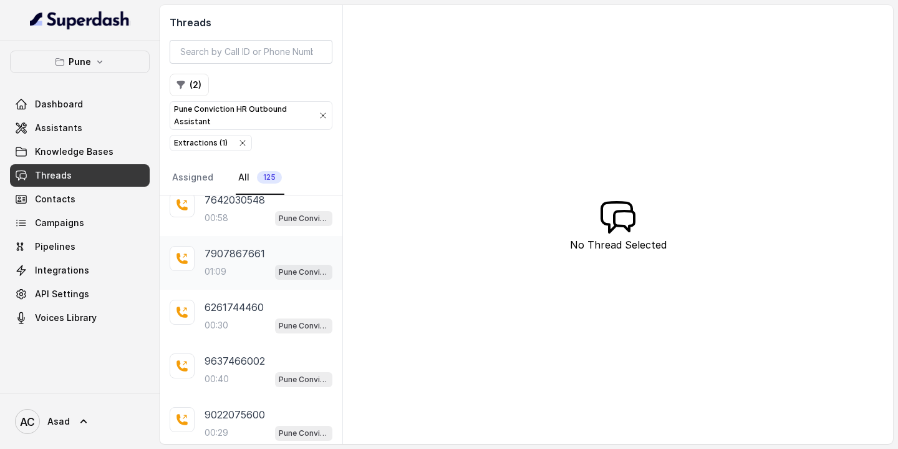
click at [228, 263] on div "01:09 Pune Conviction HR Outbound Assistant" at bounding box center [269, 271] width 128 height 16
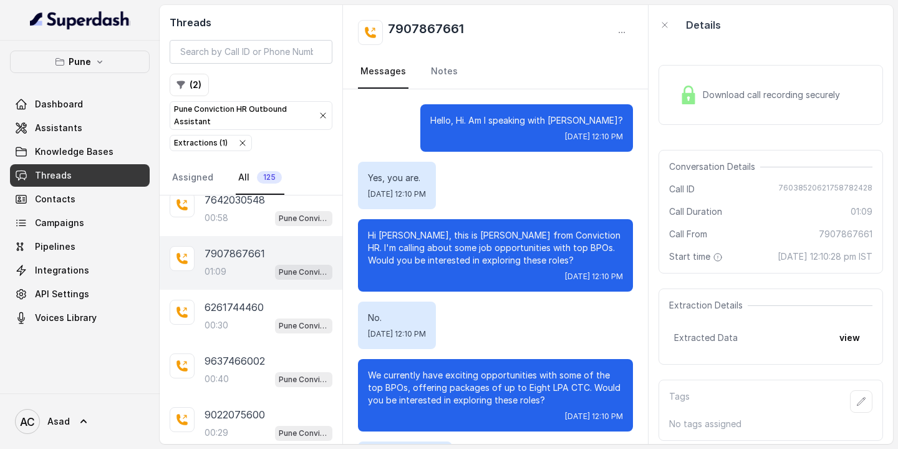
click at [704, 99] on span "Download call recording securely" at bounding box center [774, 95] width 142 height 12
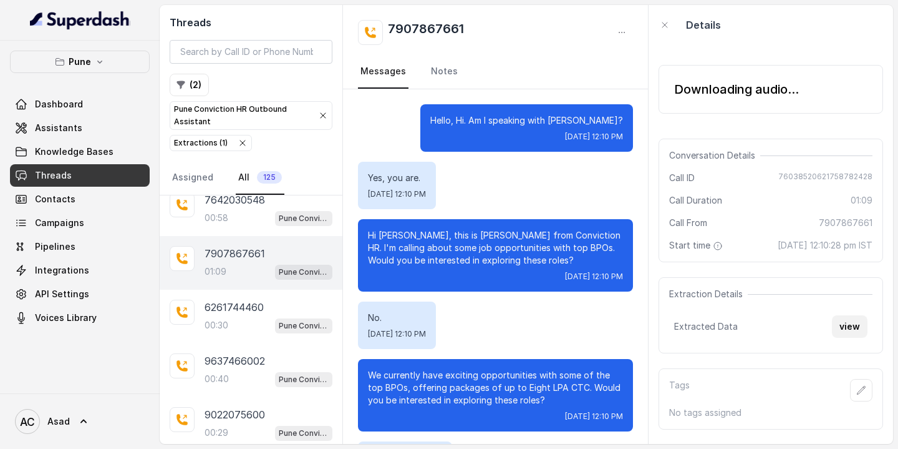
click at [844, 330] on button "view" at bounding box center [850, 326] width 36 height 22
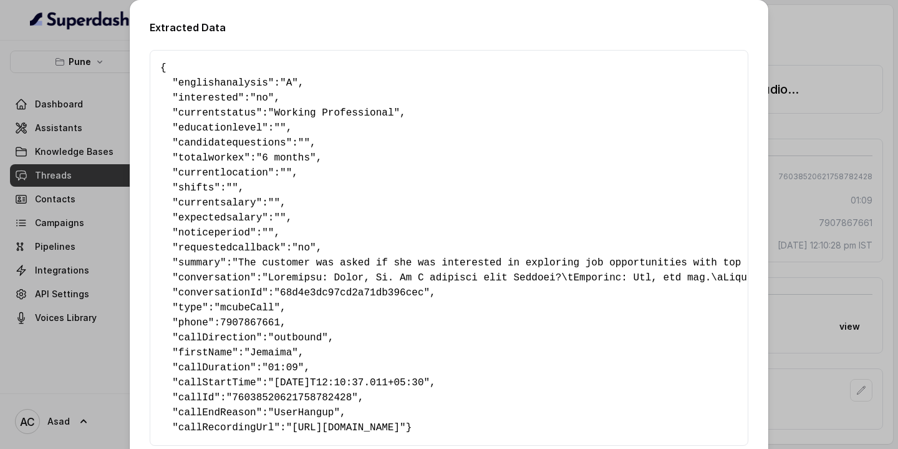
click at [815, 323] on div "Extracted Data { " englishanalysis ": "A" , " interested ": "no" , " currentsta…" at bounding box center [449, 224] width 898 height 449
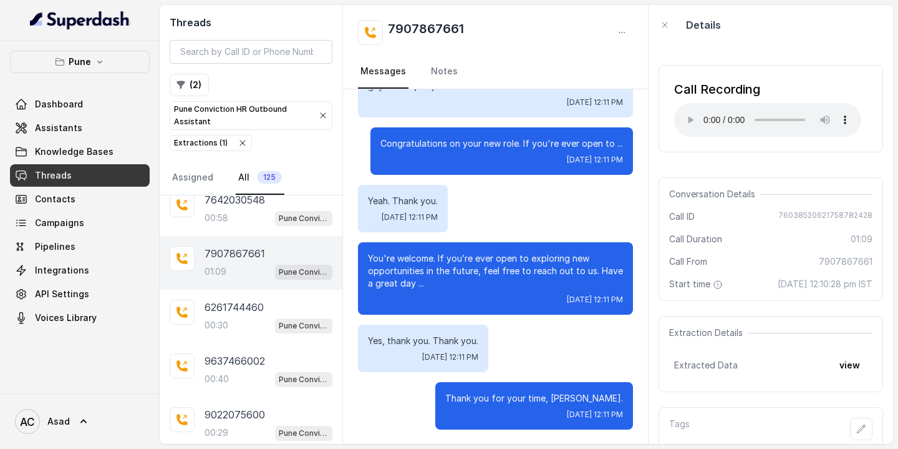
scroll to position [651, 0]
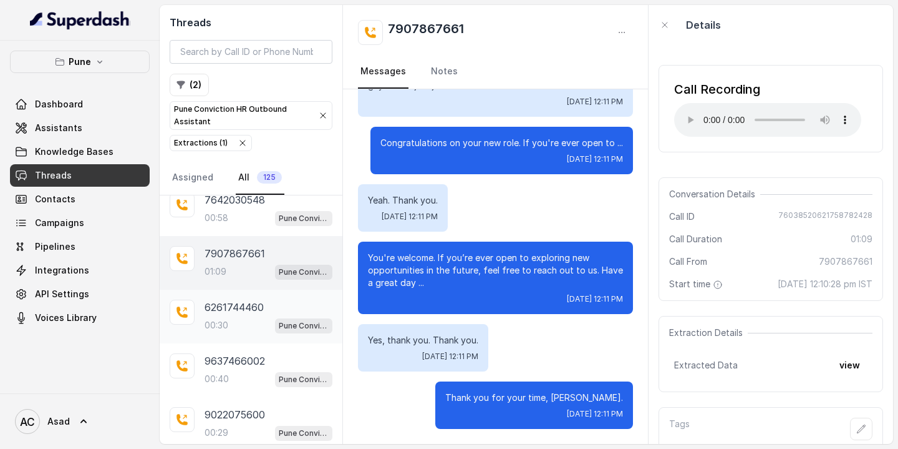
click at [232, 304] on p "6261744460" at bounding box center [234, 306] width 59 height 15
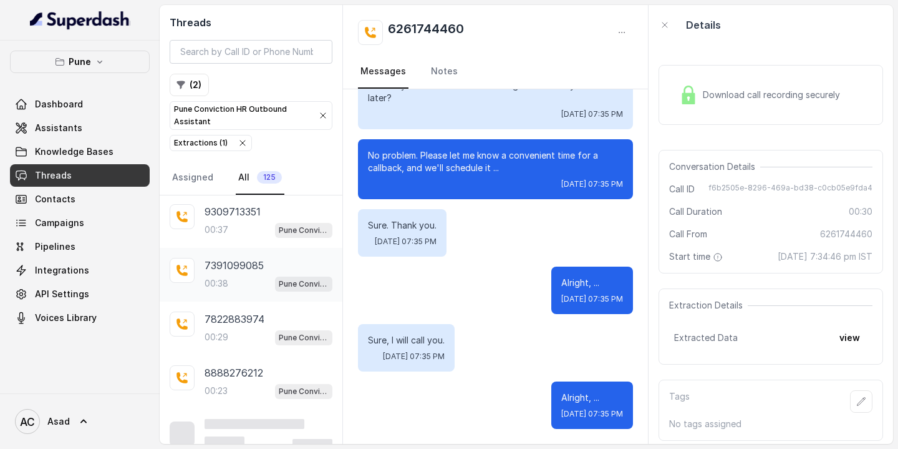
scroll to position [1434, 0]
click at [226, 330] on p "00:29" at bounding box center [217, 336] width 24 height 12
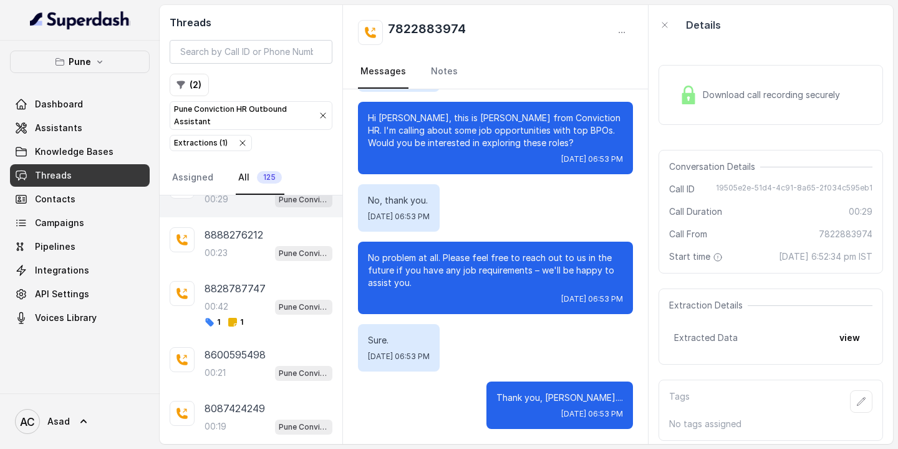
scroll to position [1558, 0]
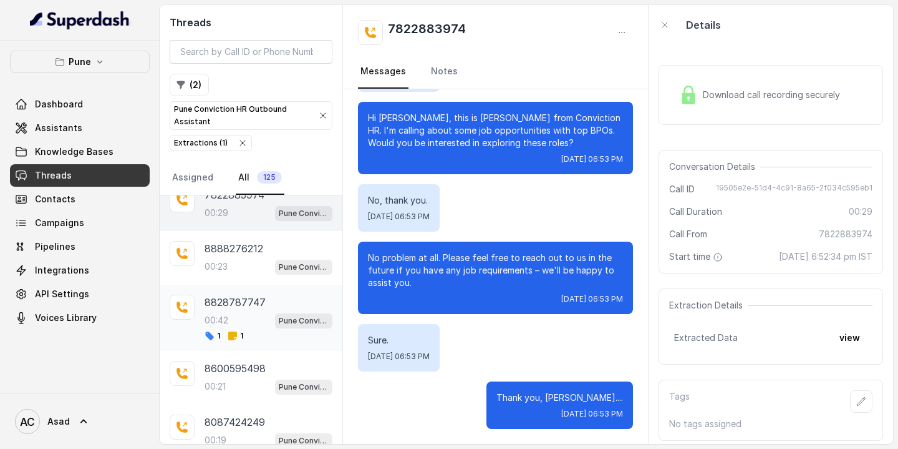
click at [235, 294] on p "8828787747" at bounding box center [235, 301] width 61 height 15
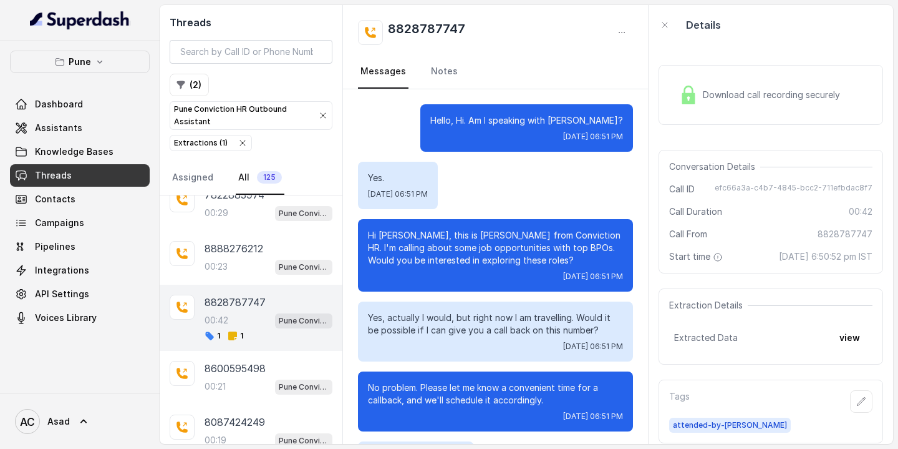
click at [699, 82] on div "Download call recording securely" at bounding box center [759, 94] width 171 height 29
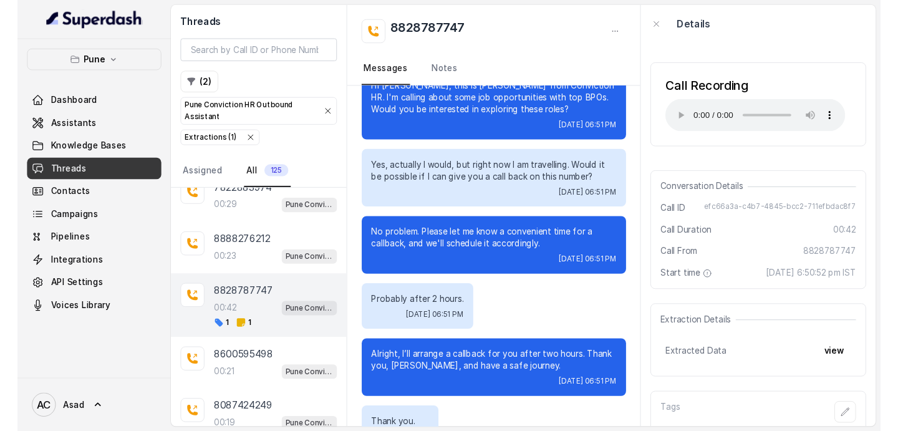
scroll to position [245, 0]
